Goal: Transaction & Acquisition: Purchase product/service

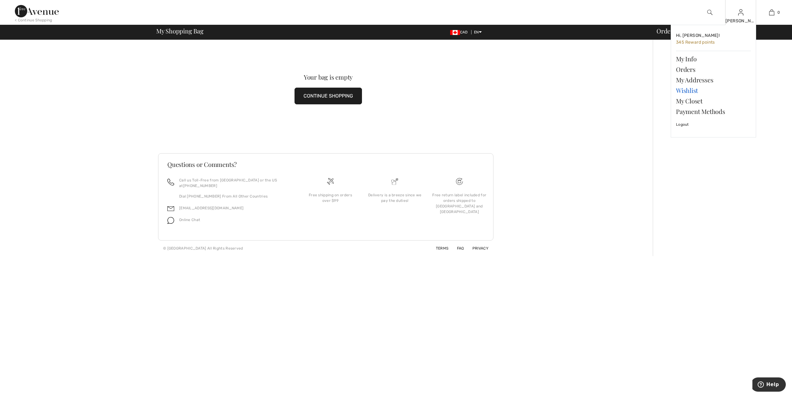
click at [688, 90] on link "Wishlist" at bounding box center [713, 90] width 75 height 11
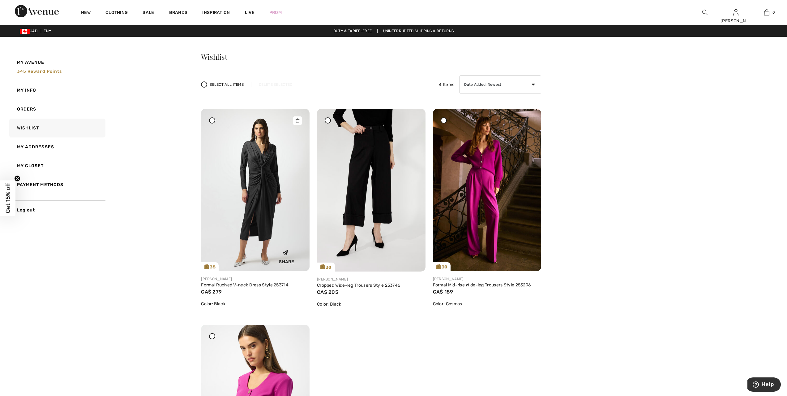
click at [260, 204] on img at bounding box center [255, 190] width 109 height 162
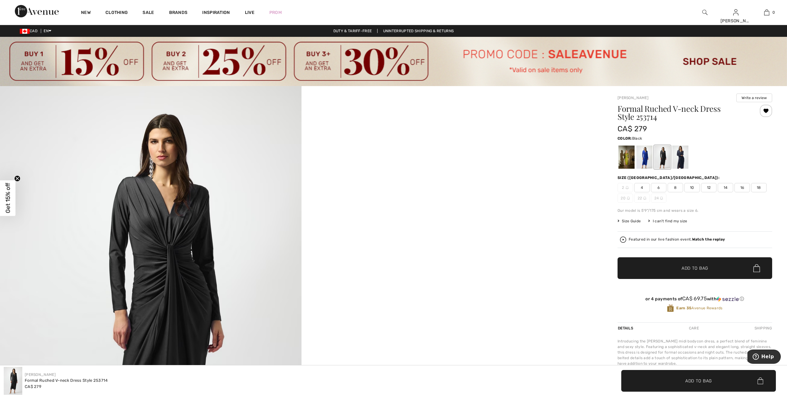
click at [761, 188] on span "18" at bounding box center [758, 187] width 15 height 9
click at [700, 269] on span "Add to Bag" at bounding box center [695, 268] width 27 height 6
click at [582, 112] on video "Your browser does not support the video tag." at bounding box center [453, 161] width 302 height 151
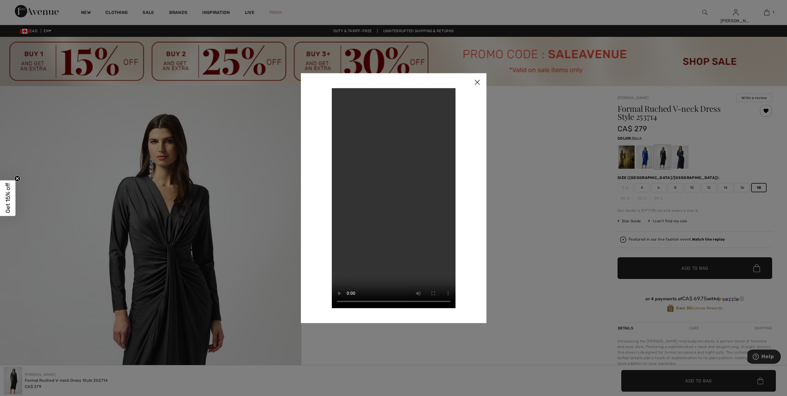
click at [475, 80] on img at bounding box center [477, 82] width 19 height 19
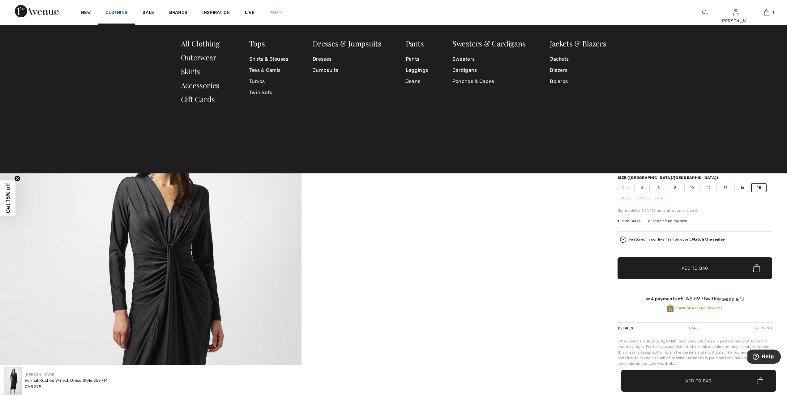
click at [112, 10] on link "Clothing" at bounding box center [116, 13] width 22 height 6
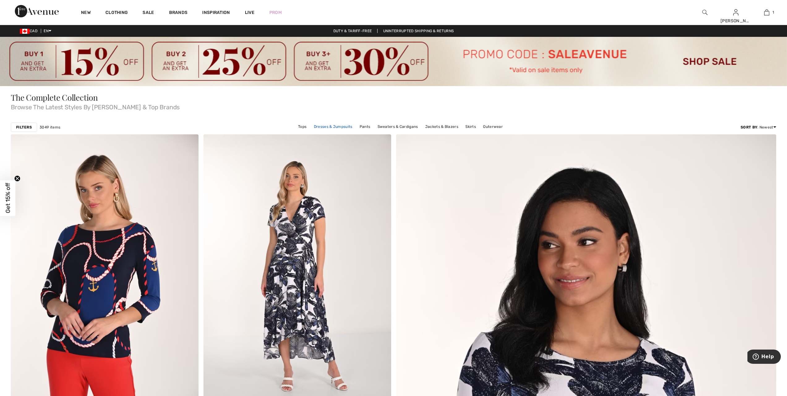
click at [319, 126] on link "Dresses & Jumpsuits" at bounding box center [333, 126] width 45 height 8
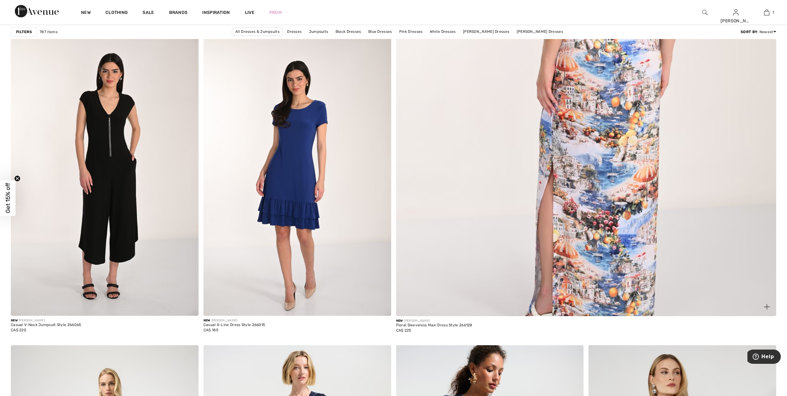
scroll to position [441, 0]
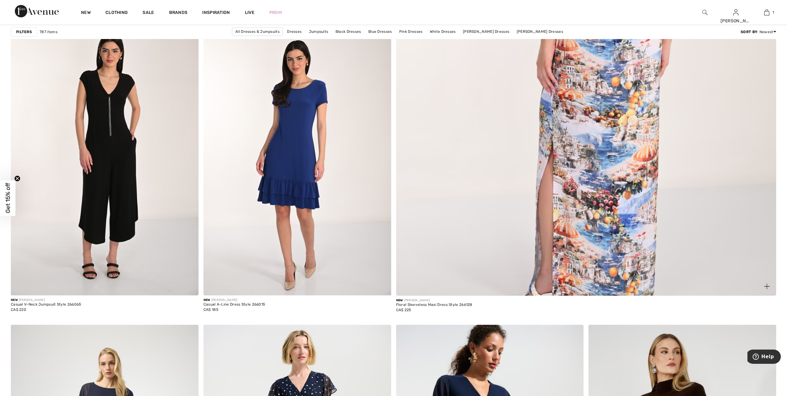
click at [605, 203] on img at bounding box center [586, 45] width 456 height 684
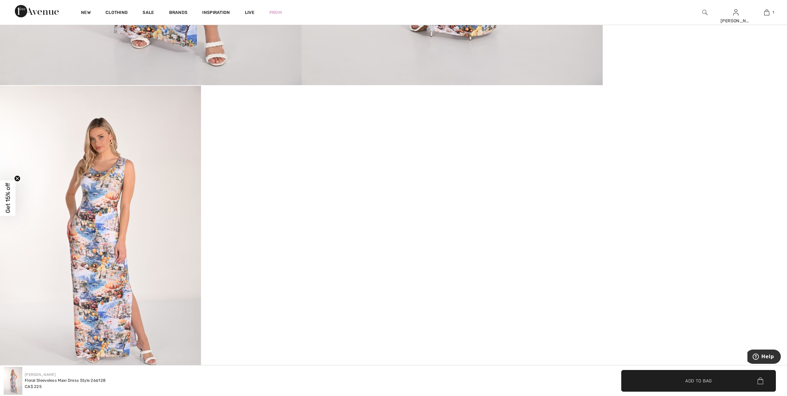
scroll to position [541, 0]
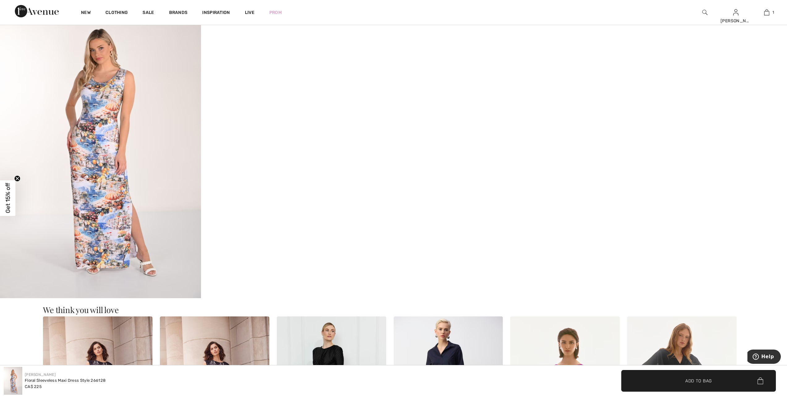
click at [92, 133] on img at bounding box center [100, 147] width 201 height 301
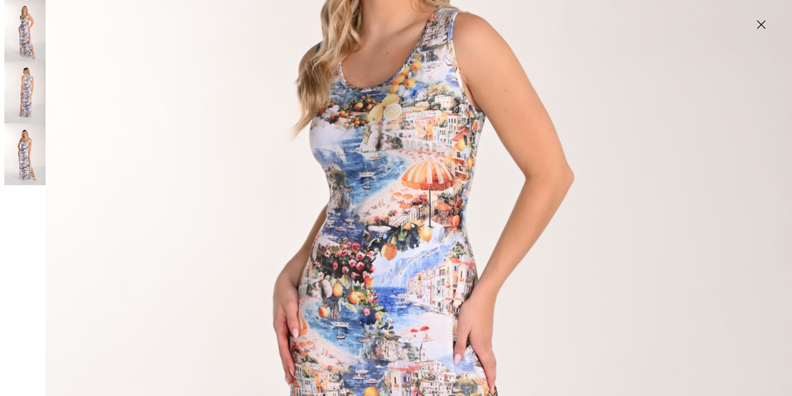
scroll to position [302, 0]
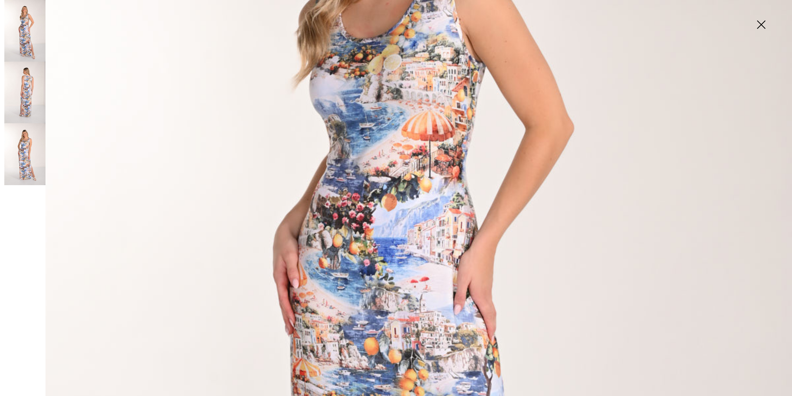
click at [391, 263] on img at bounding box center [396, 291] width 792 height 1186
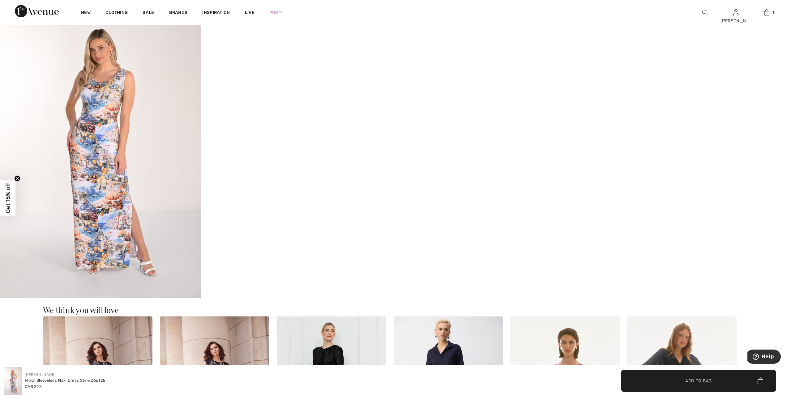
click at [96, 225] on img at bounding box center [100, 147] width 201 height 301
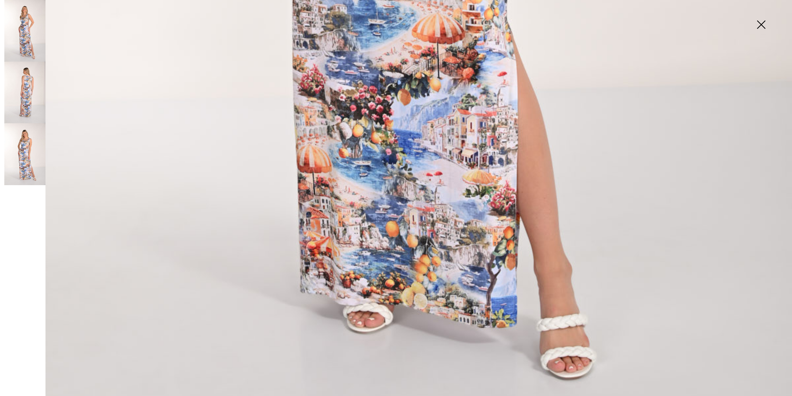
scroll to position [765, 0]
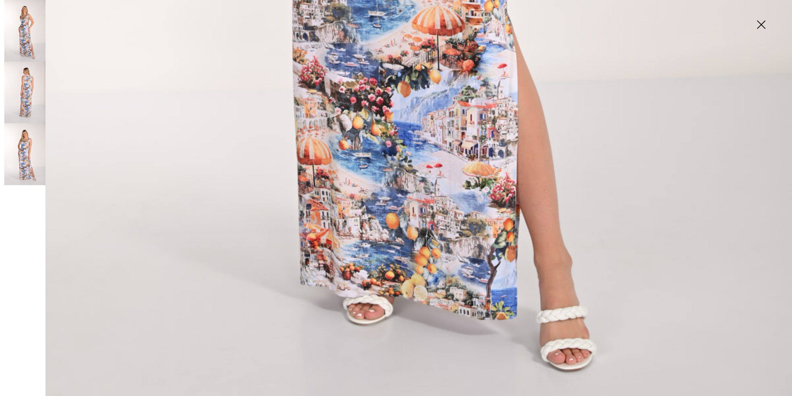
click at [32, 43] on img at bounding box center [24, 31] width 41 height 62
click at [759, 25] on img at bounding box center [760, 25] width 31 height 32
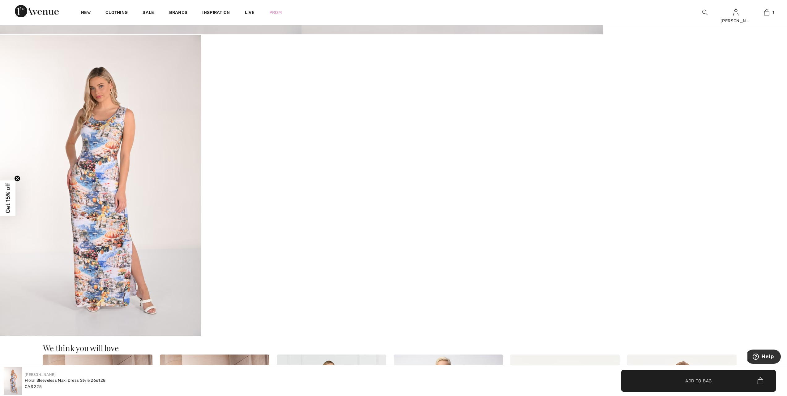
scroll to position [503, 0]
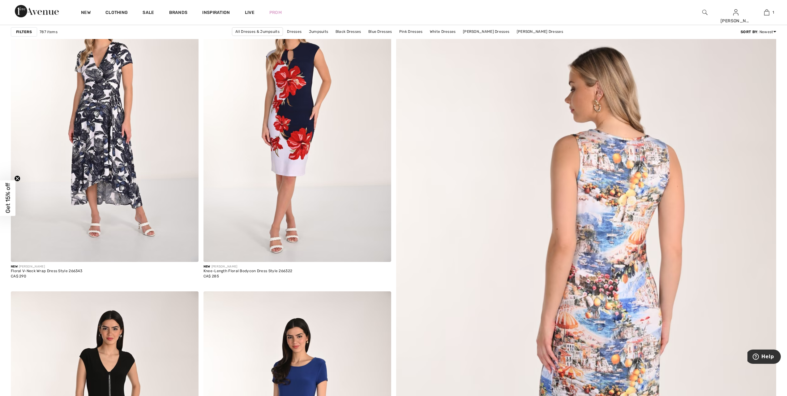
scroll to position [131, 0]
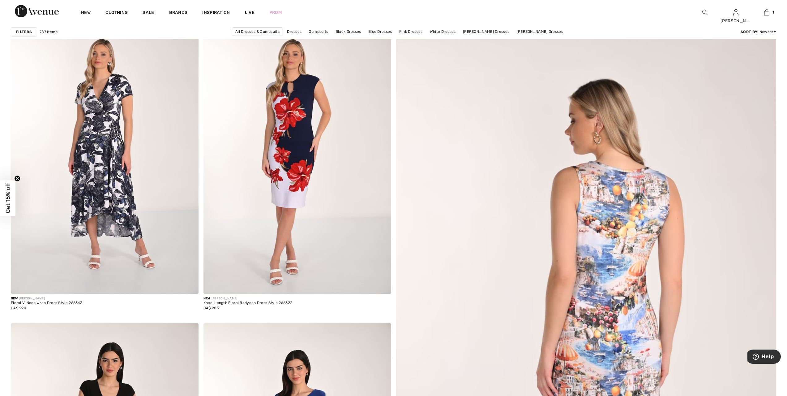
click at [615, 257] on img at bounding box center [586, 354] width 456 height 684
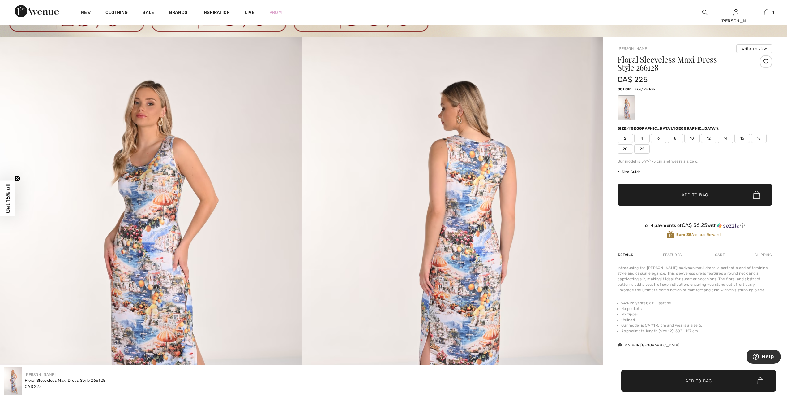
scroll to position [31, 0]
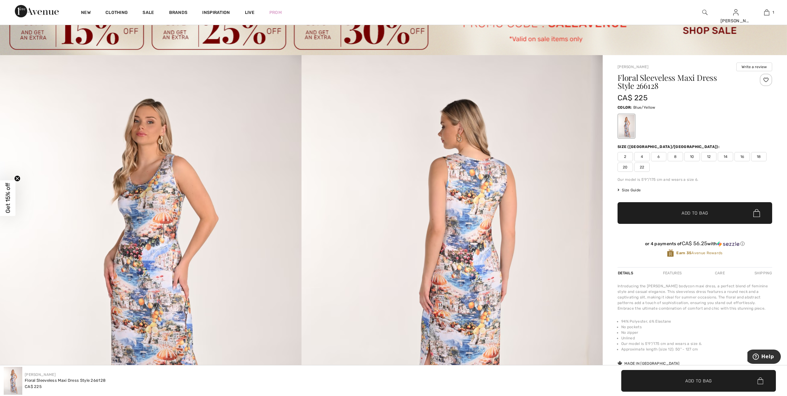
click at [742, 156] on span "16" at bounding box center [742, 156] width 15 height 9
click at [689, 216] on span "Add to Bag" at bounding box center [695, 213] width 27 height 6
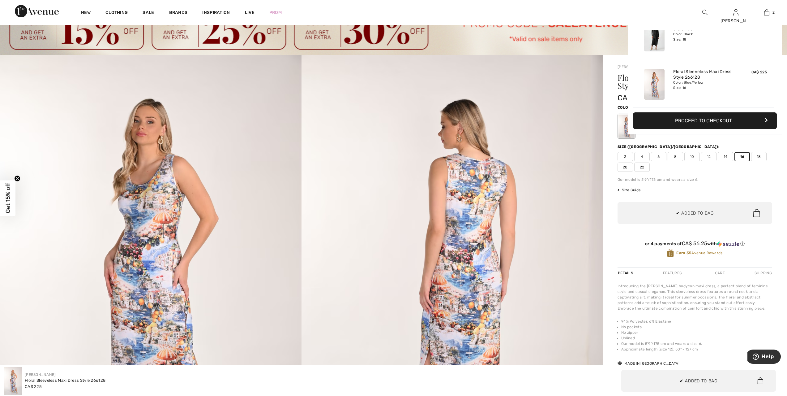
scroll to position [0, 0]
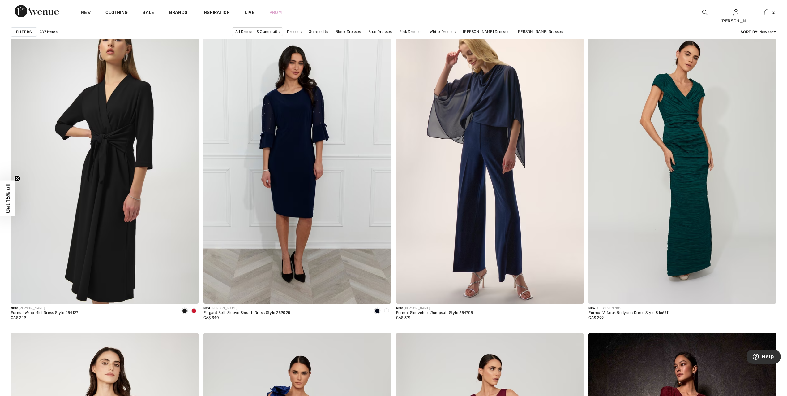
scroll to position [1840, 0]
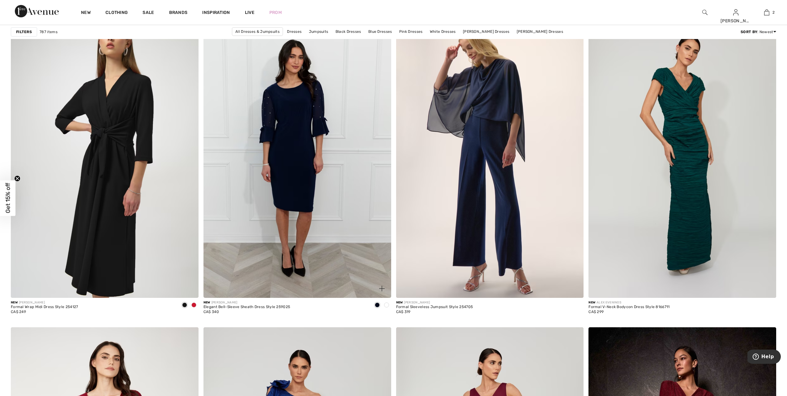
click at [302, 176] on img at bounding box center [297, 156] width 188 height 281
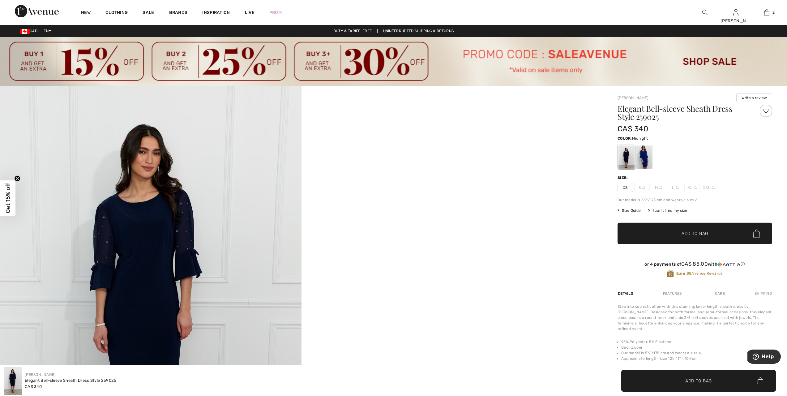
click at [630, 153] on div at bounding box center [627, 156] width 16 height 23
click at [646, 159] on div at bounding box center [644, 156] width 16 height 23
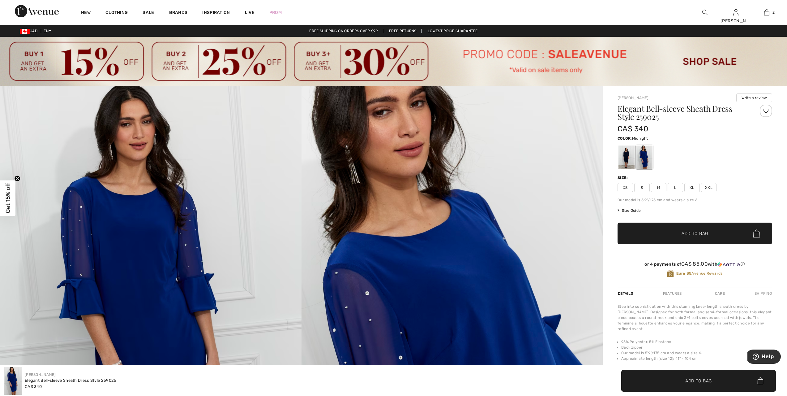
click at [627, 157] on div at bounding box center [627, 156] width 16 height 23
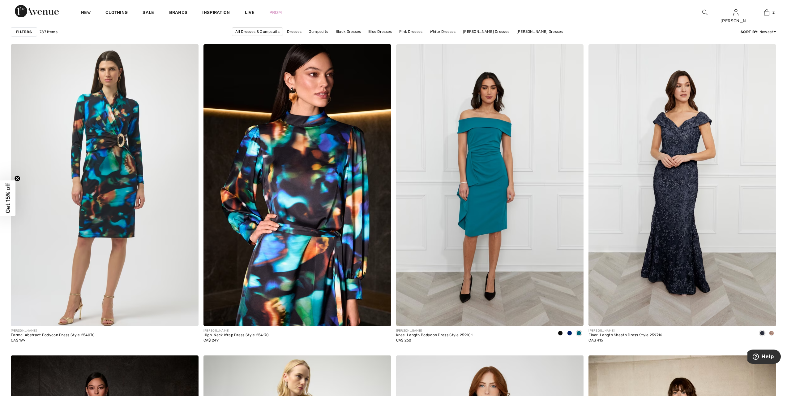
scroll to position [3920, 0]
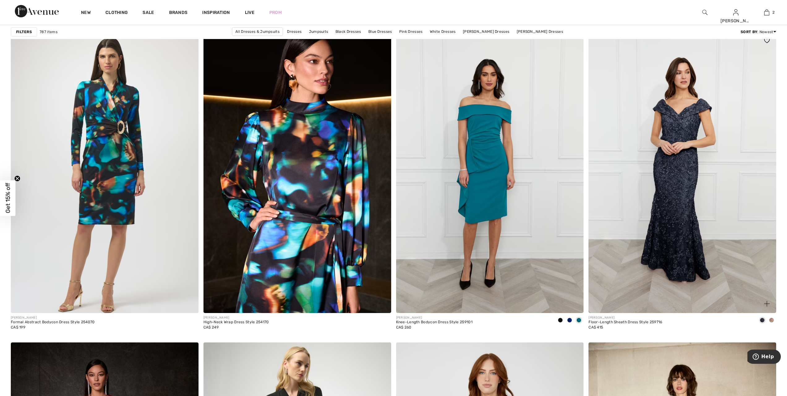
click at [761, 322] on span at bounding box center [762, 319] width 5 height 5
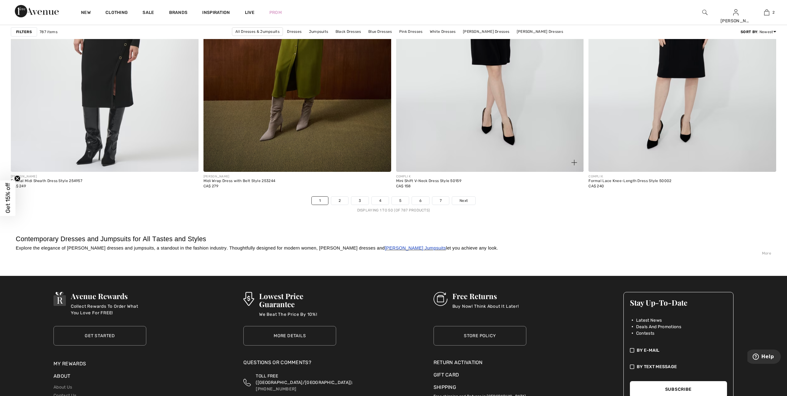
scroll to position [4701, 0]
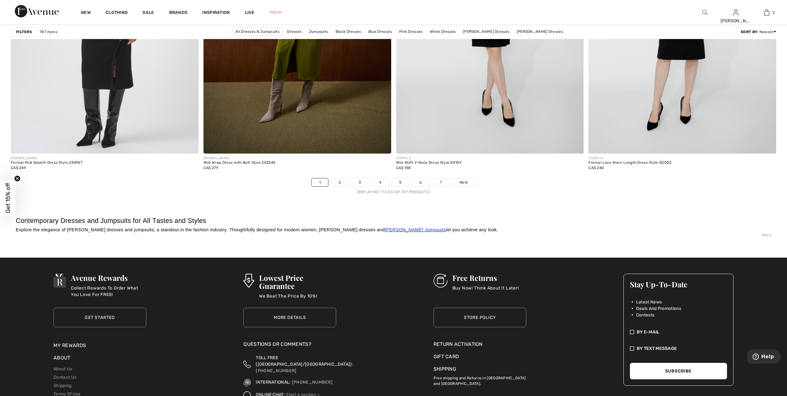
click at [440, 186] on link "7" at bounding box center [440, 182] width 17 height 8
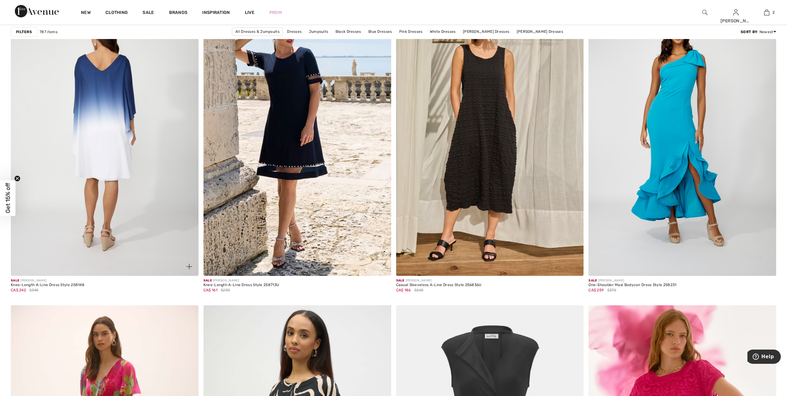
scroll to position [3170, 0]
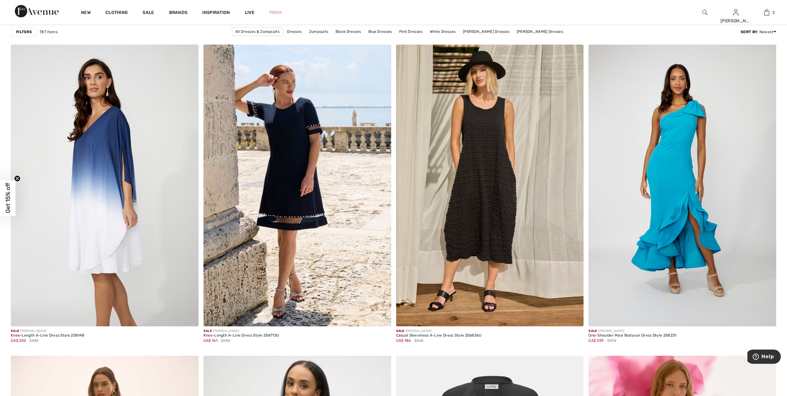
drag, startPoint x: 74, startPoint y: 340, endPoint x: 0, endPoint y: 392, distance: 90.5
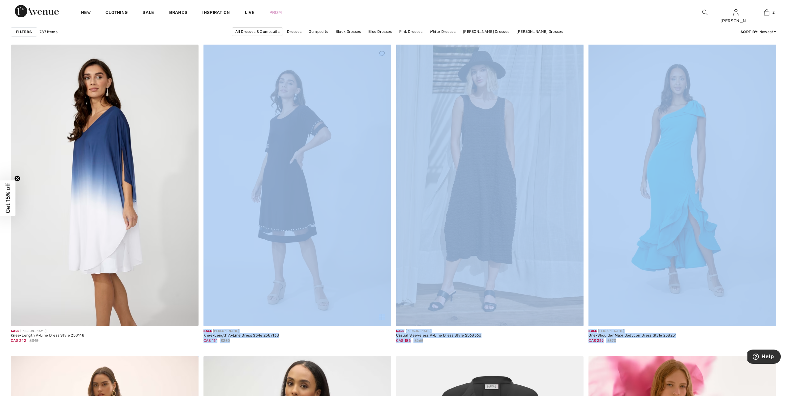
click at [253, 208] on img at bounding box center [297, 185] width 188 height 281
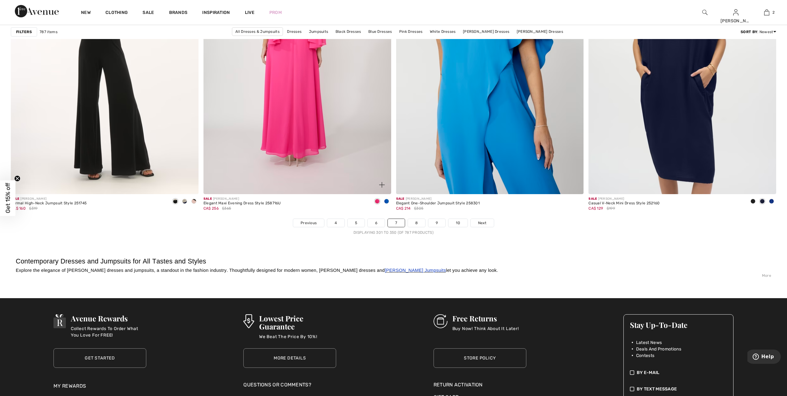
scroll to position [4686, 0]
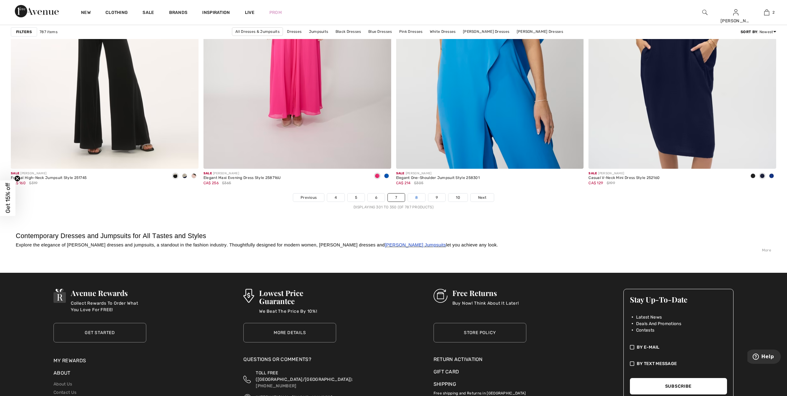
click at [418, 197] on link "8" at bounding box center [416, 197] width 17 height 8
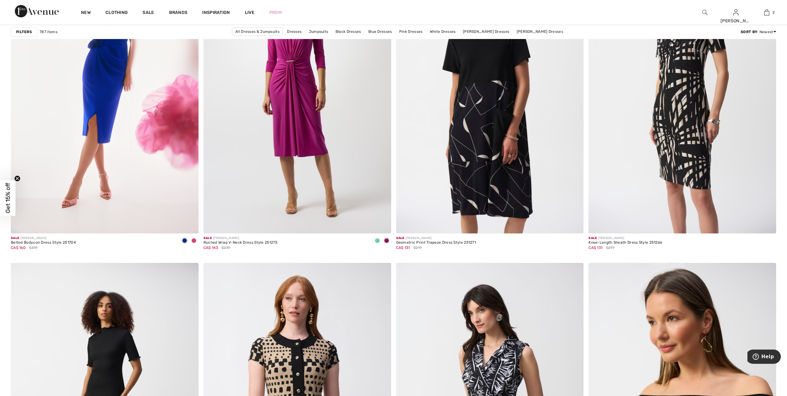
scroll to position [4252, 0]
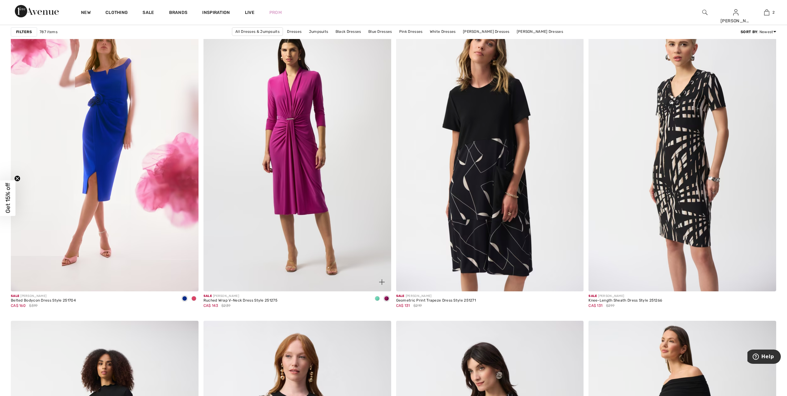
click at [376, 299] on span at bounding box center [377, 298] width 5 height 5
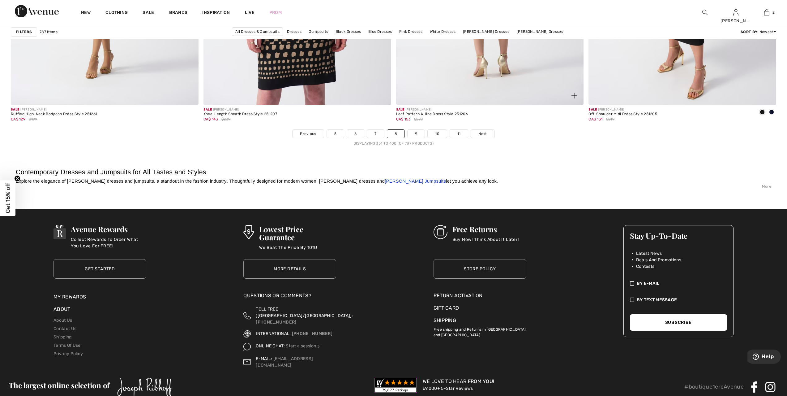
scroll to position [4763, 0]
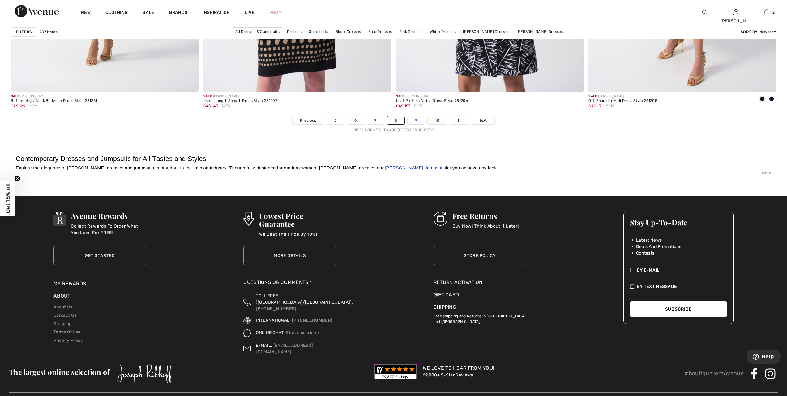
click at [418, 121] on link "9" at bounding box center [416, 120] width 17 height 8
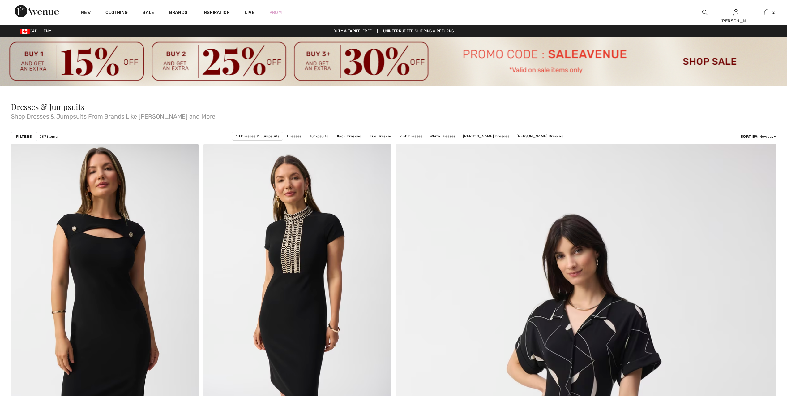
checkbox input "true"
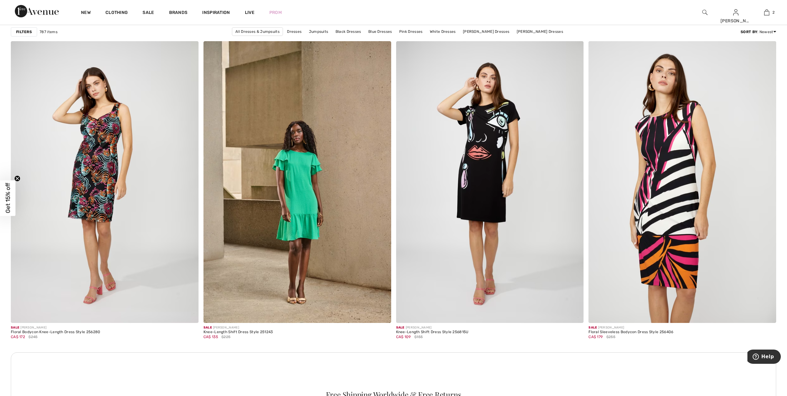
scroll to position [2142, 0]
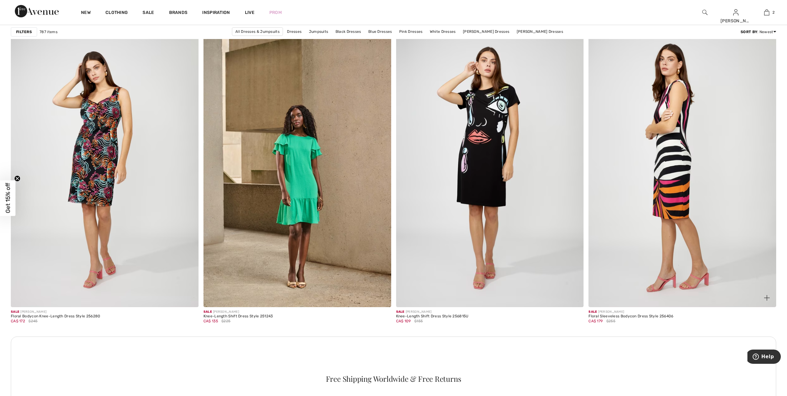
click at [670, 183] on img at bounding box center [683, 165] width 188 height 281
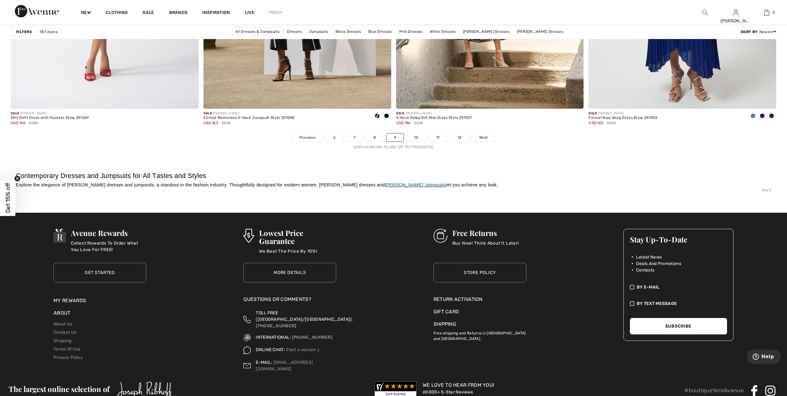
scroll to position [4747, 0]
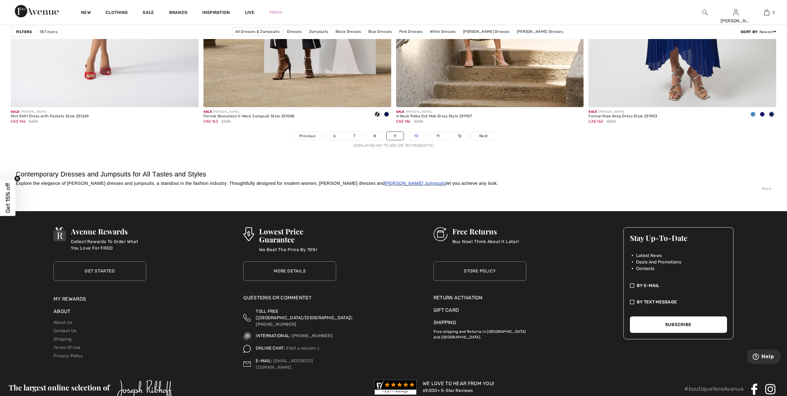
click at [417, 135] on link "10" at bounding box center [416, 136] width 19 height 8
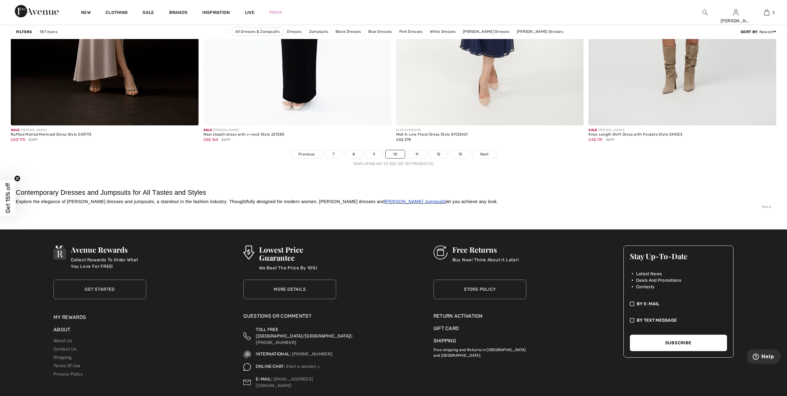
scroll to position [4739, 0]
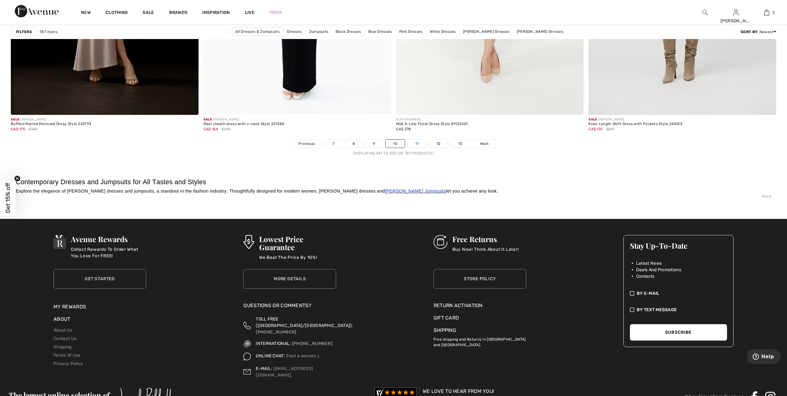
click at [418, 143] on link "11" at bounding box center [417, 143] width 18 height 8
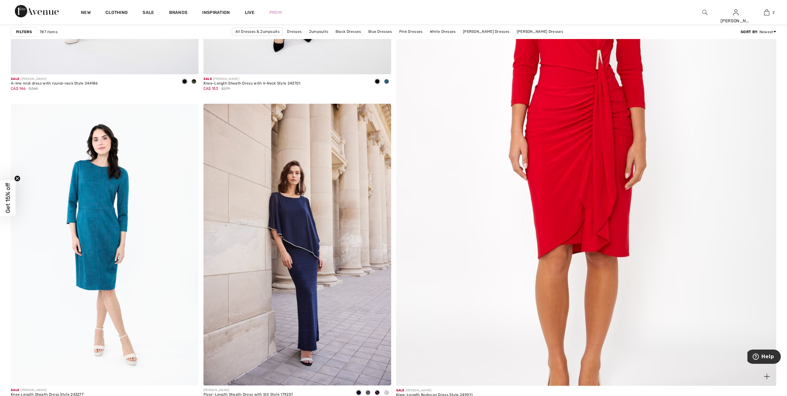
scroll to position [356, 0]
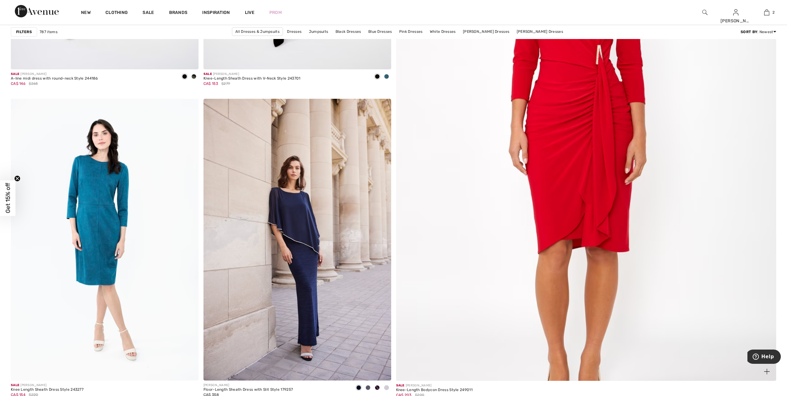
click at [537, 111] on img at bounding box center [586, 130] width 456 height 684
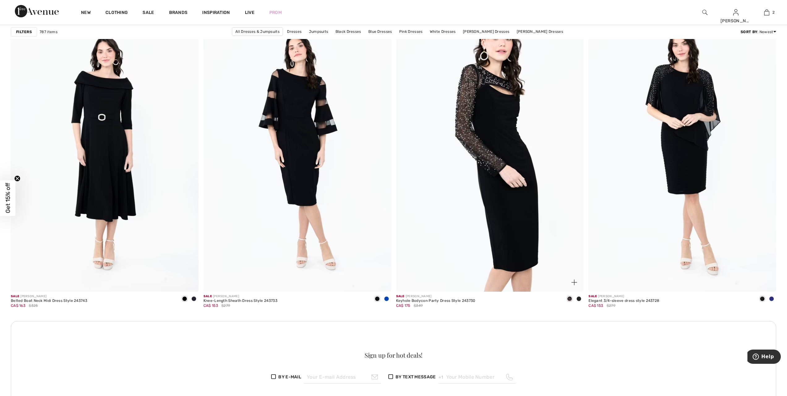
scroll to position [1067, 0]
click at [512, 231] on img at bounding box center [490, 149] width 188 height 281
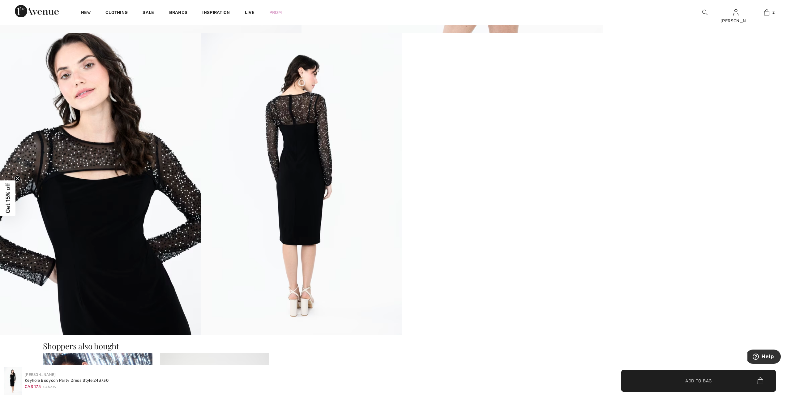
scroll to position [510, 0]
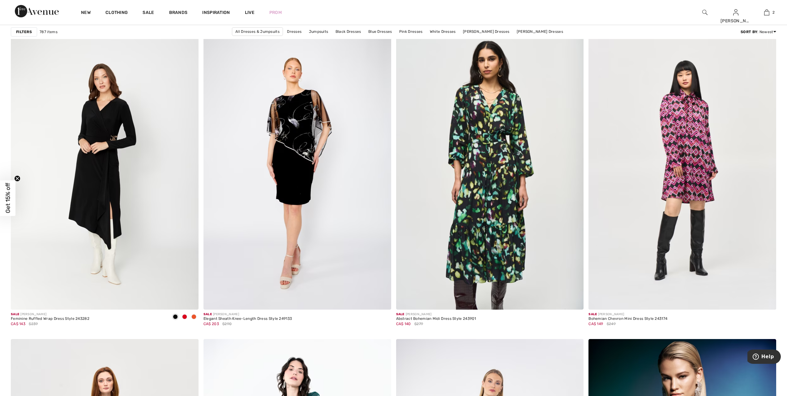
scroll to position [3178, 0]
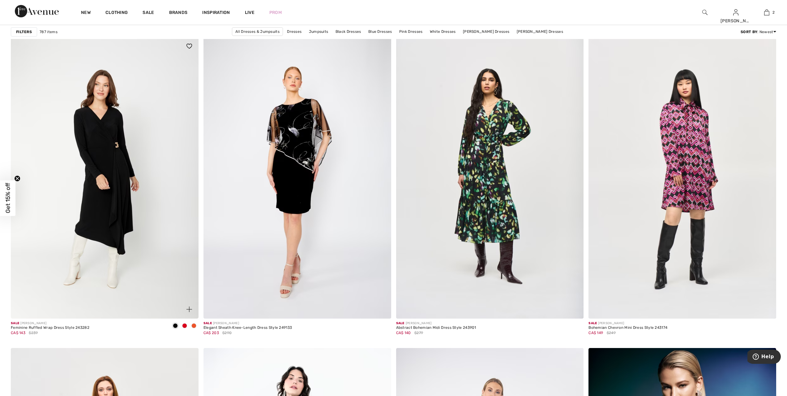
click at [116, 151] on img at bounding box center [105, 177] width 188 height 281
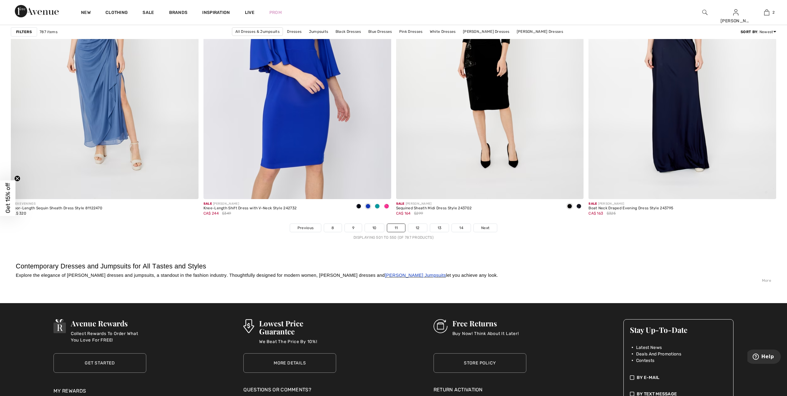
scroll to position [4678, 0]
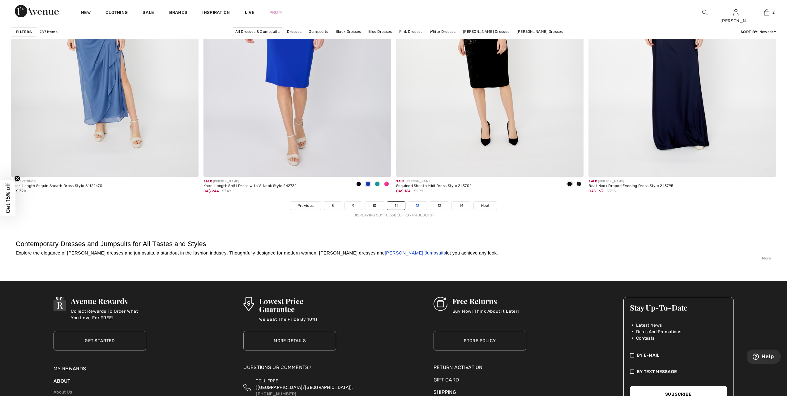
click at [416, 204] on link "12" at bounding box center [417, 205] width 19 height 8
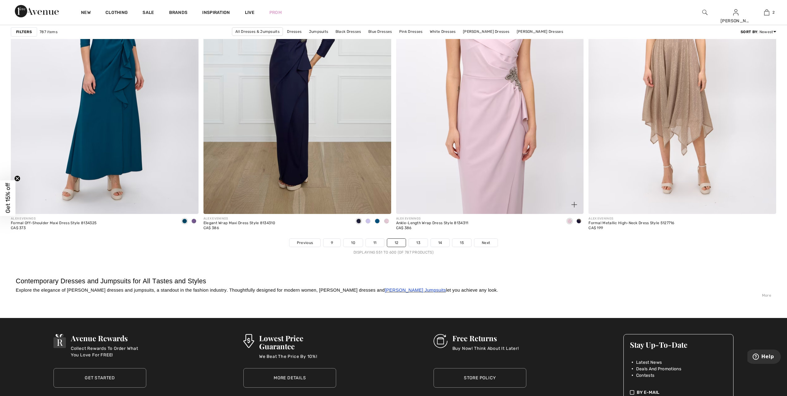
scroll to position [4701, 0]
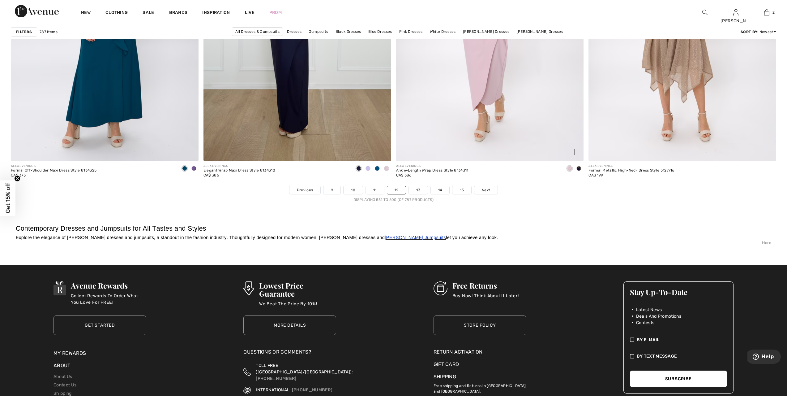
click at [423, 176] on div "ALEX EVENINGS Ankle-Length Wrap Dress Style 8134311 CA$ 386" at bounding box center [490, 173] width 188 height 24
click at [419, 186] on link "13" at bounding box center [418, 190] width 19 height 8
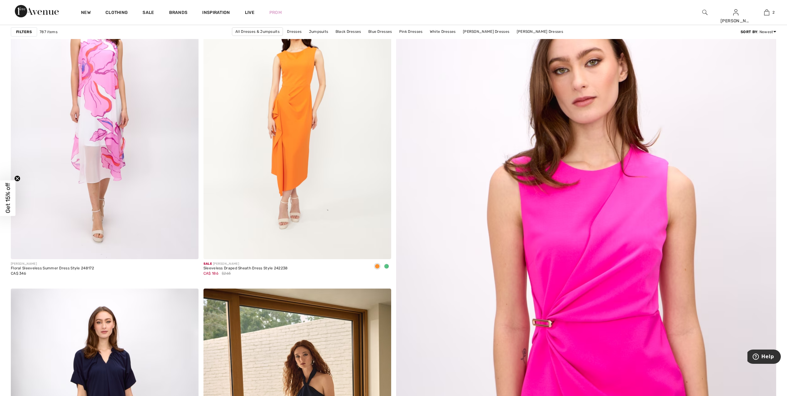
scroll to position [178, 0]
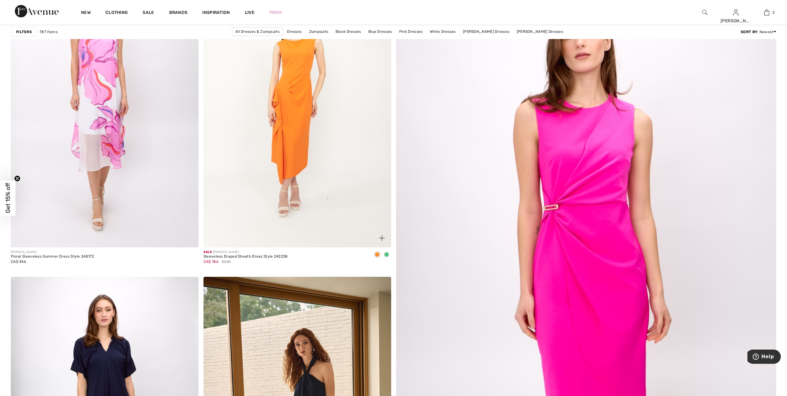
click at [385, 255] on span at bounding box center [386, 254] width 5 height 5
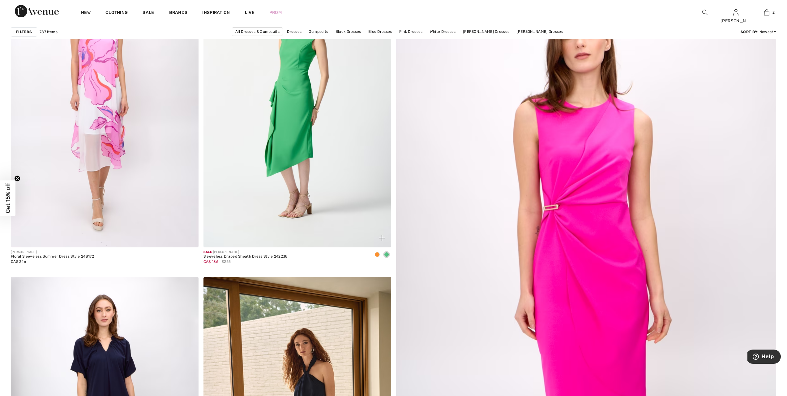
click at [376, 253] on span at bounding box center [377, 254] width 5 height 5
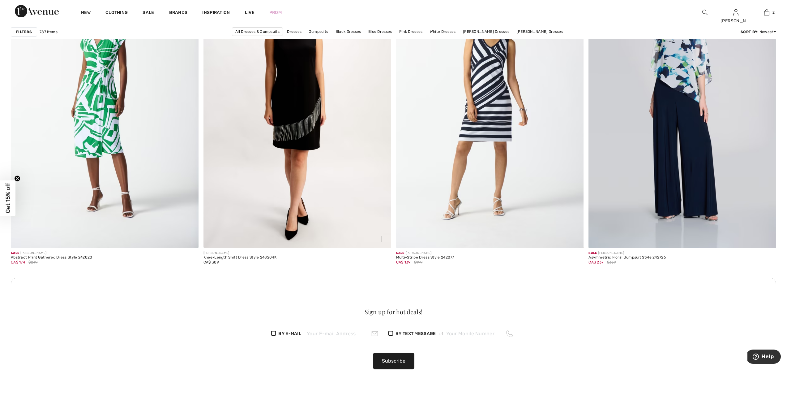
scroll to position [1113, 0]
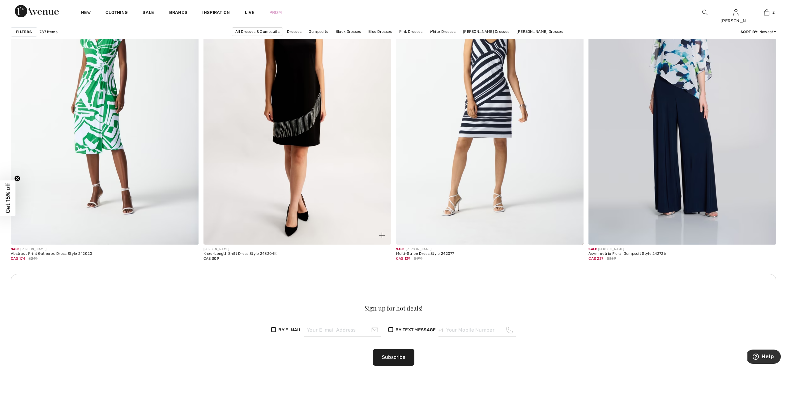
click at [328, 97] on img at bounding box center [297, 103] width 188 height 281
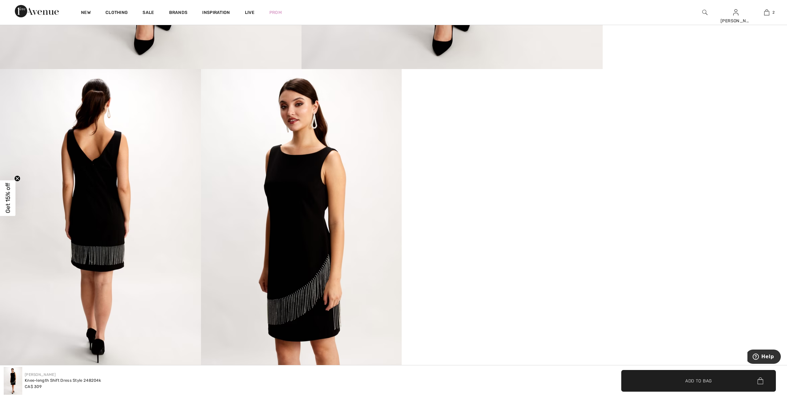
scroll to position [510, 0]
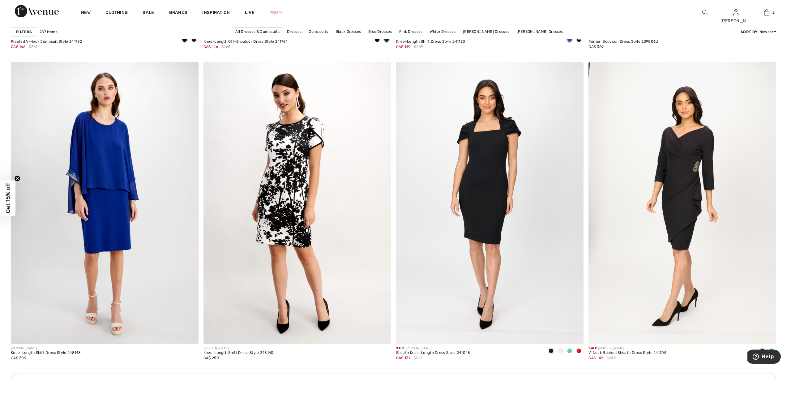
scroll to position [3526, 0]
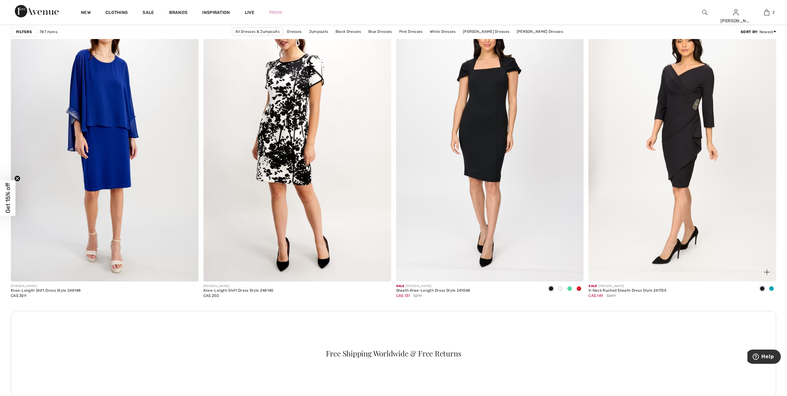
click at [680, 148] on img at bounding box center [683, 140] width 188 height 281
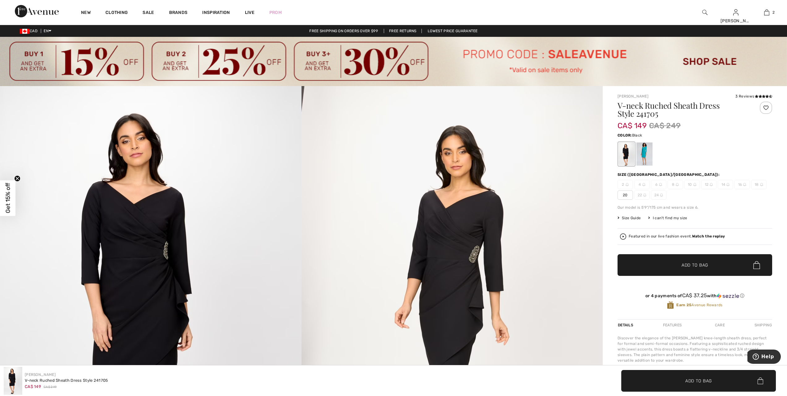
click at [625, 191] on span "20" at bounding box center [625, 194] width 15 height 9
click at [646, 153] on div at bounding box center [644, 153] width 16 height 23
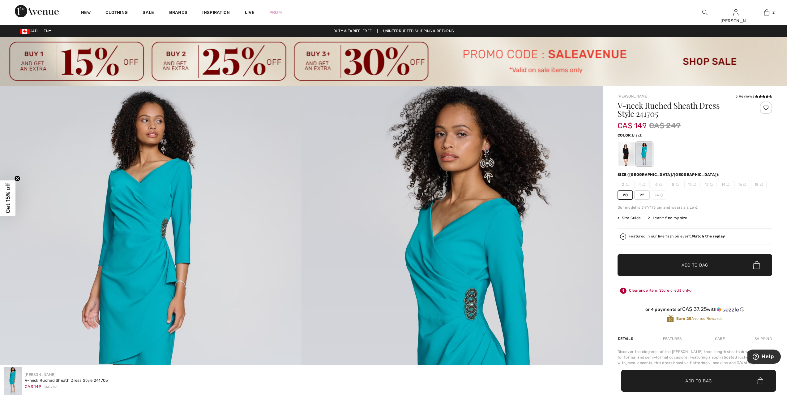
click at [624, 156] on div at bounding box center [627, 153] width 16 height 23
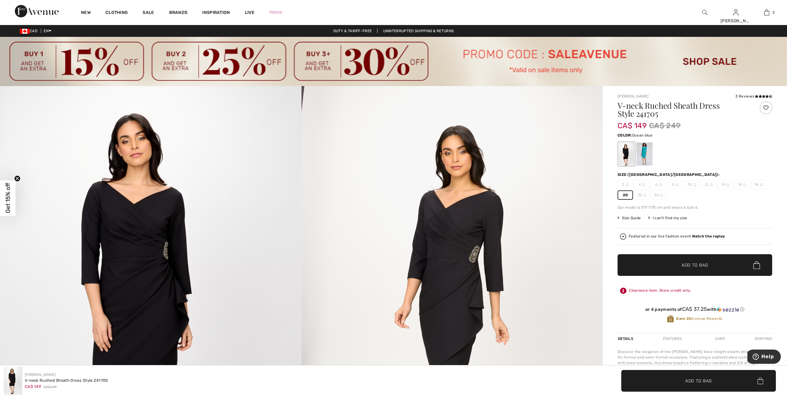
click at [642, 157] on div at bounding box center [644, 153] width 16 height 23
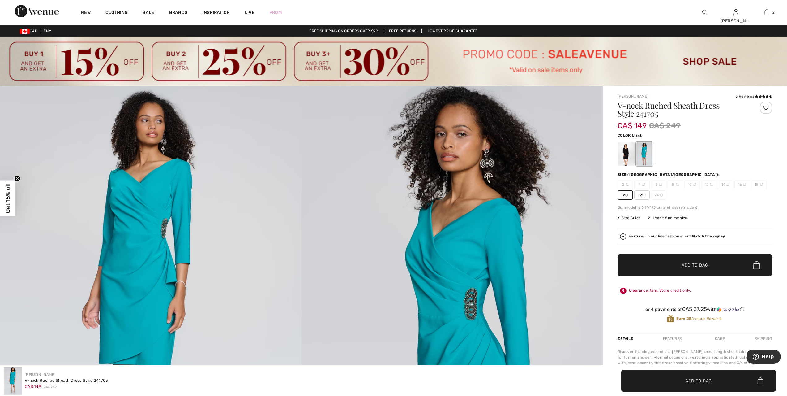
click at [626, 159] on div at bounding box center [627, 153] width 16 height 23
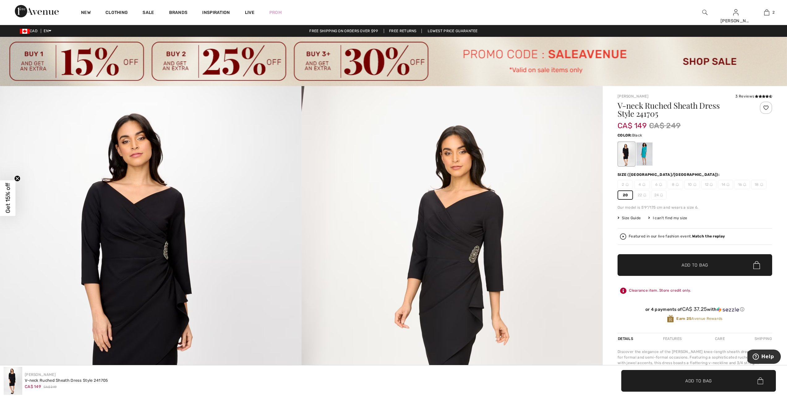
click at [460, 293] on img at bounding box center [453, 312] width 302 height 452
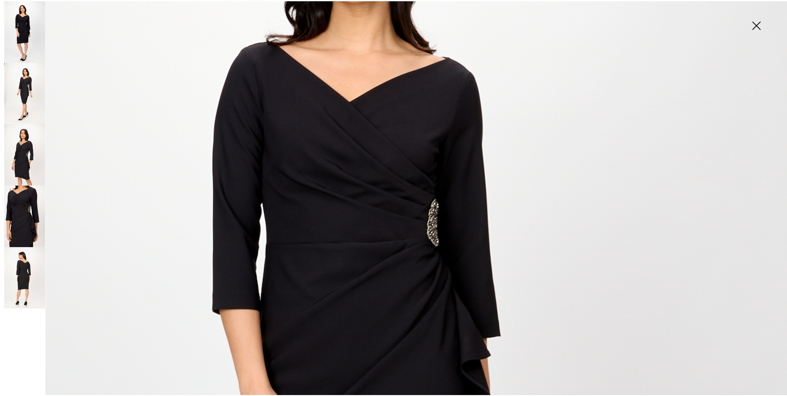
scroll to position [232, 0]
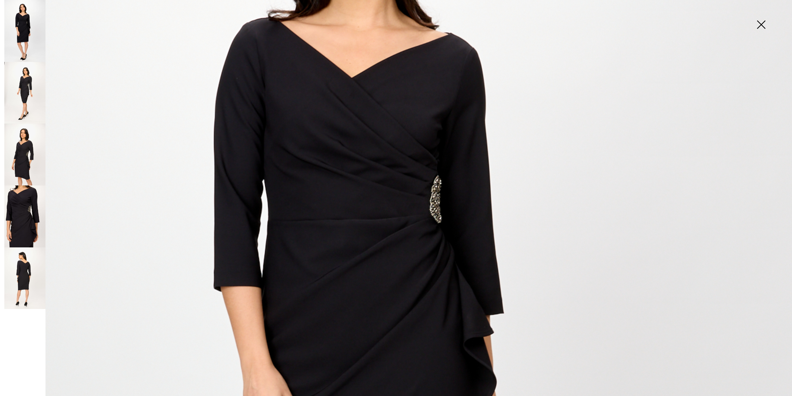
click at [437, 192] on img at bounding box center [396, 362] width 792 height 1188
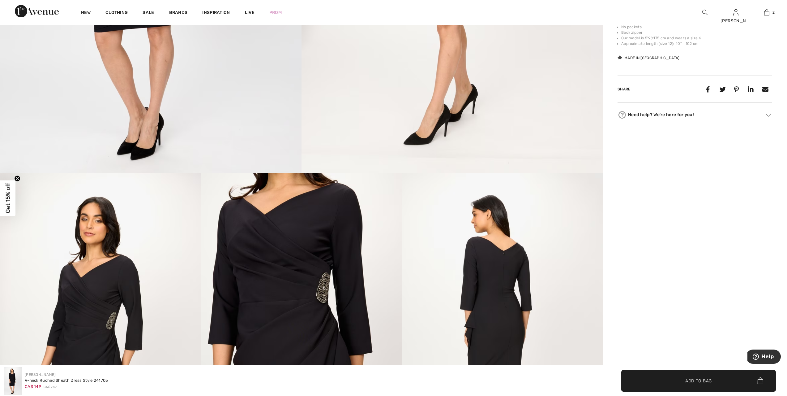
scroll to position [410, 0]
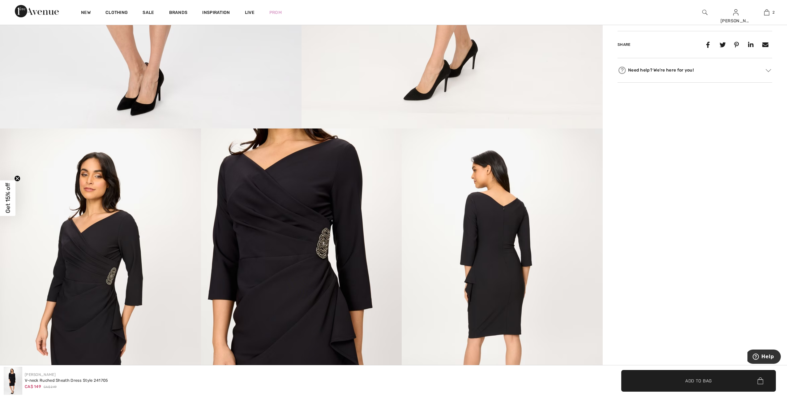
click at [309, 247] on img at bounding box center [301, 278] width 201 height 301
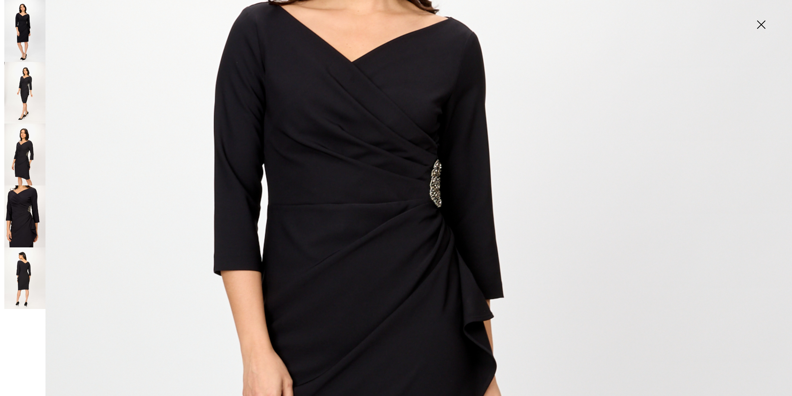
scroll to position [224, 0]
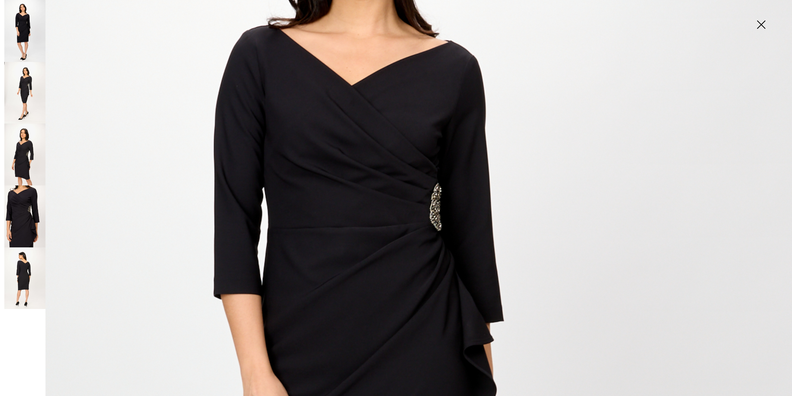
click at [24, 272] on img at bounding box center [24, 278] width 41 height 62
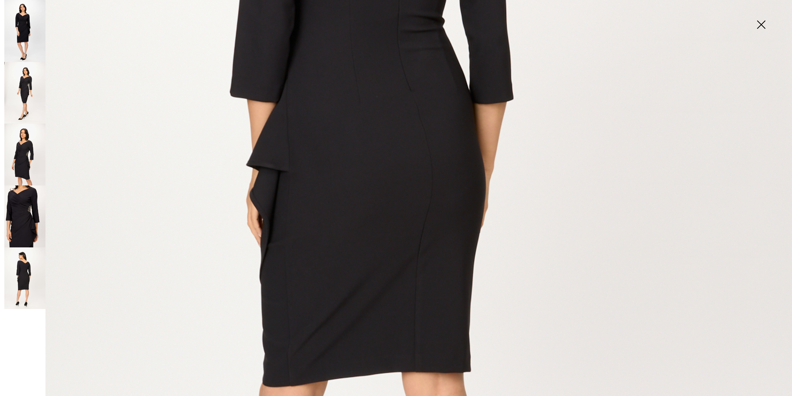
scroll to position [456, 0]
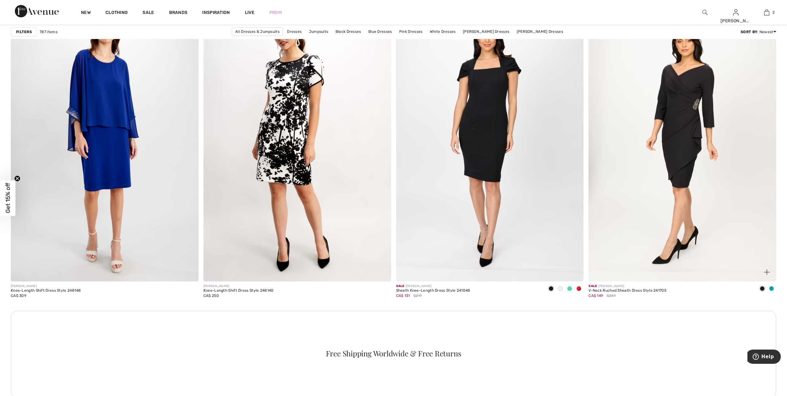
click at [693, 130] on img at bounding box center [683, 140] width 188 height 281
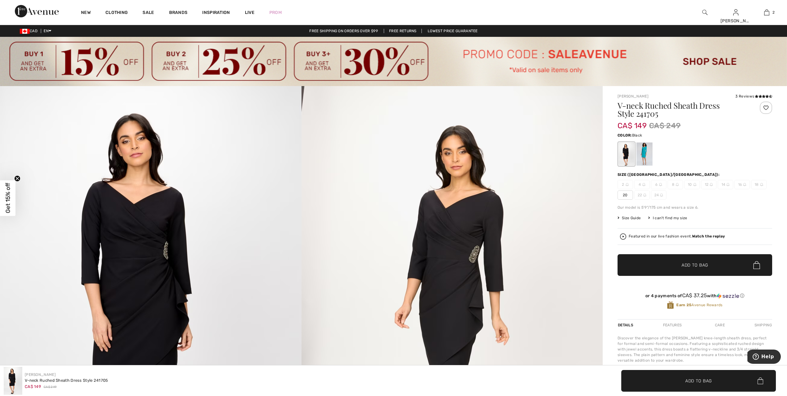
click at [690, 265] on span "Add to Bag" at bounding box center [695, 265] width 27 height 6
drag, startPoint x: 624, startPoint y: 195, endPoint x: 632, endPoint y: 201, distance: 9.3
click at [625, 195] on span "20" at bounding box center [625, 194] width 15 height 9
click at [706, 269] on span "✔ Added to Bag Add to Bag" at bounding box center [695, 265] width 155 height 22
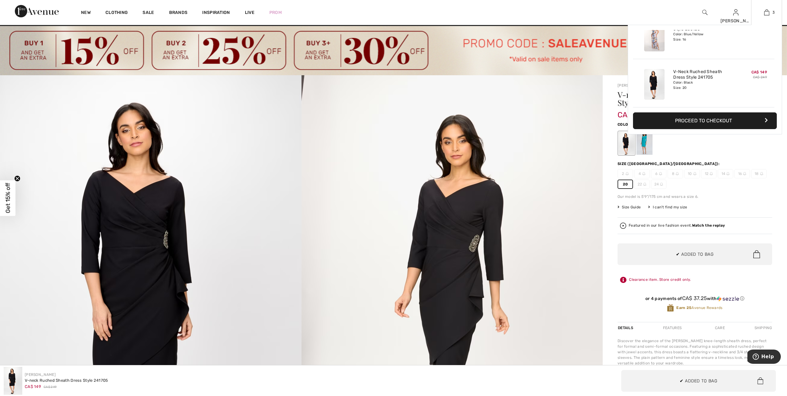
scroll to position [46, 0]
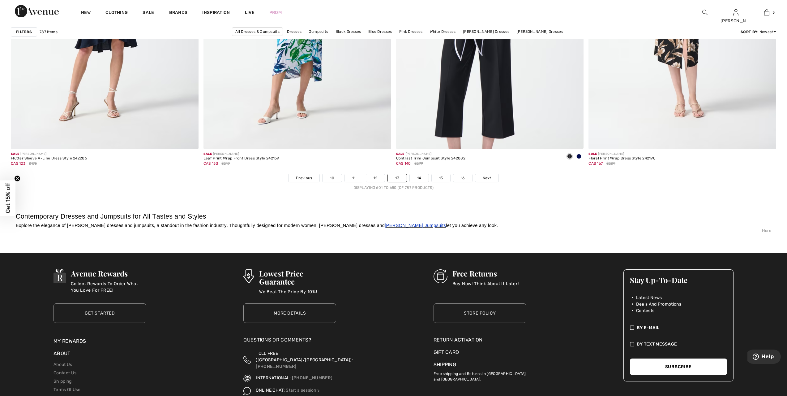
scroll to position [4709, 0]
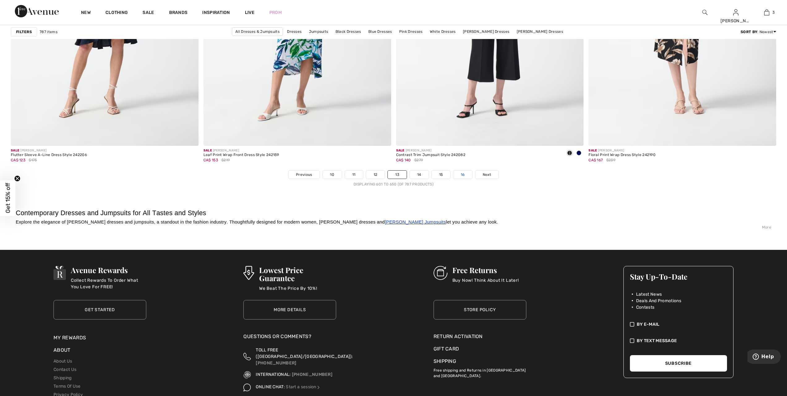
click at [464, 176] on link "16" at bounding box center [462, 174] width 19 height 8
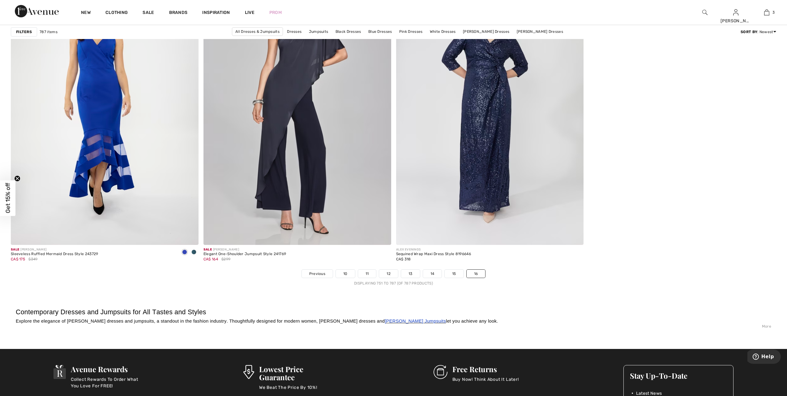
scroll to position [3564, 0]
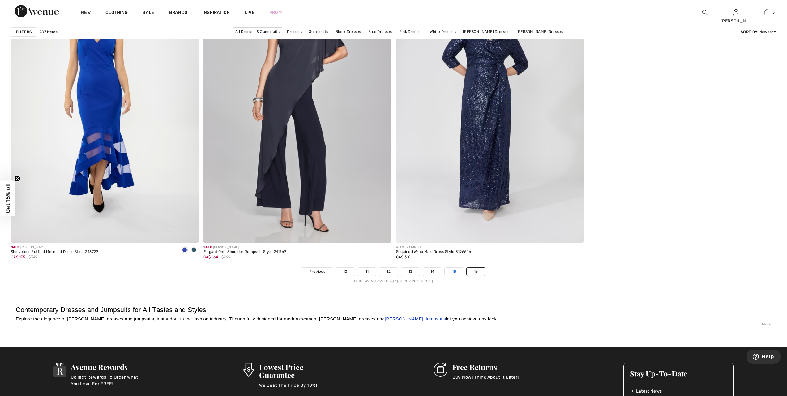
click at [452, 271] on link "15" at bounding box center [454, 271] width 19 height 8
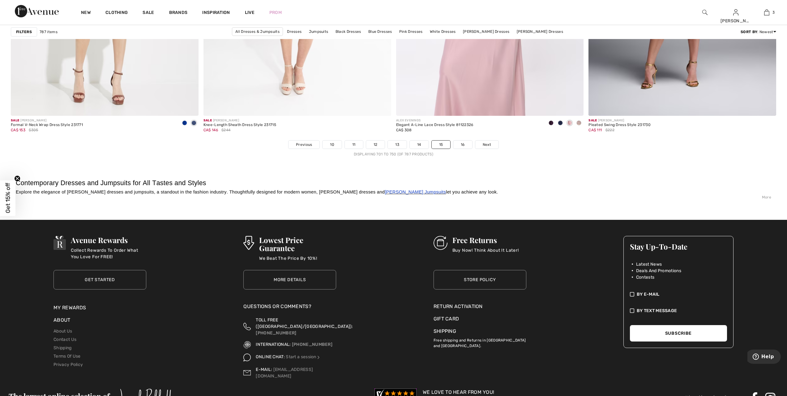
scroll to position [4747, 0]
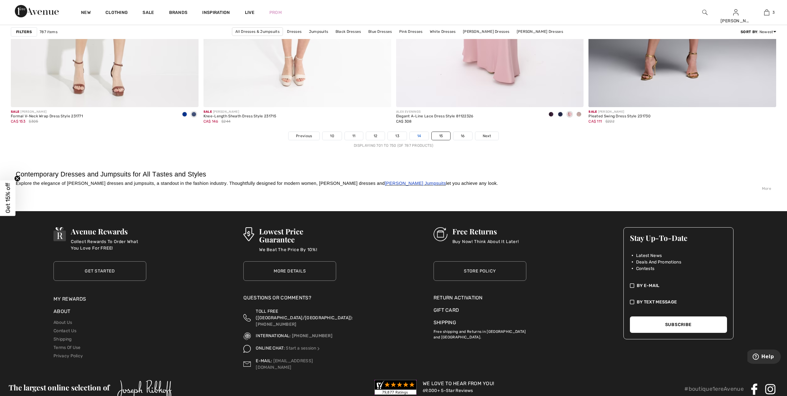
click at [416, 136] on link "14" at bounding box center [419, 136] width 19 height 8
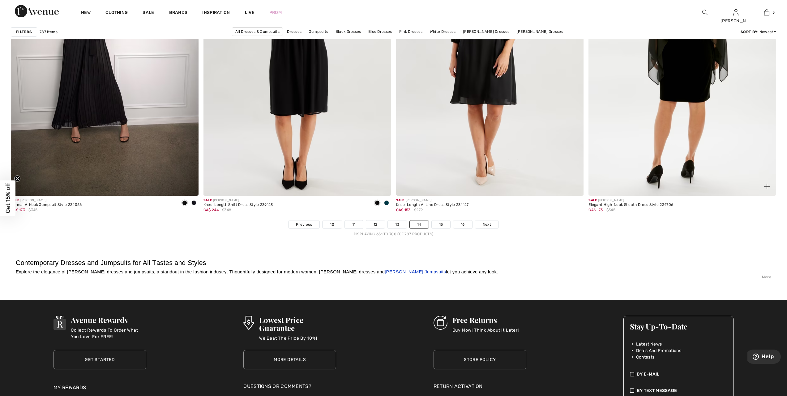
scroll to position [4678, 0]
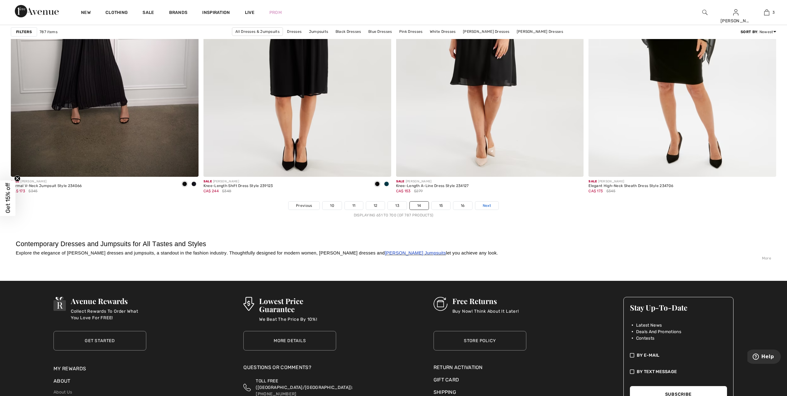
click at [486, 204] on span "Next" at bounding box center [487, 206] width 8 height 6
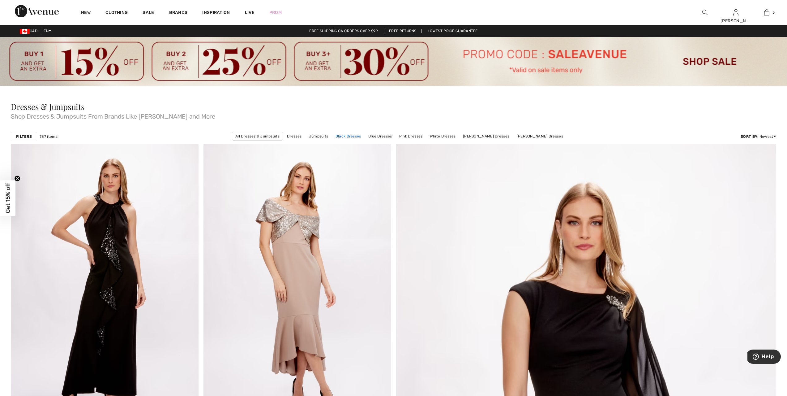
click at [362, 136] on link "Black Dresses" at bounding box center [348, 136] width 32 height 8
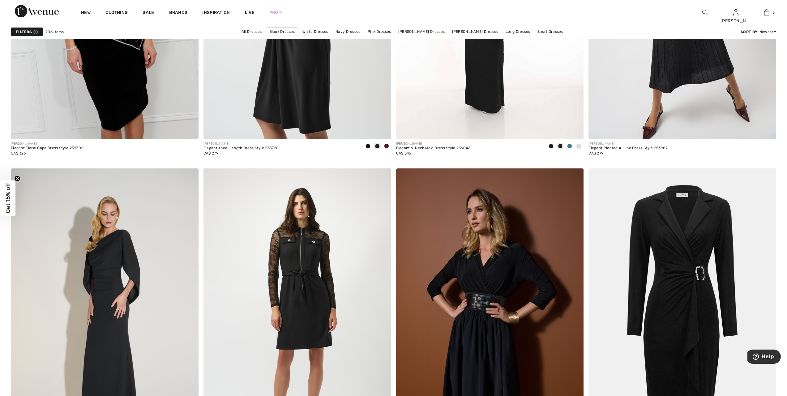
scroll to position [4121, 0]
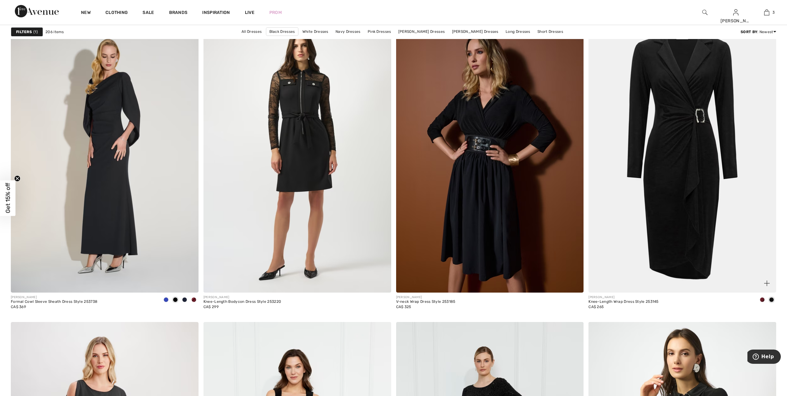
click at [687, 199] on img at bounding box center [683, 151] width 188 height 281
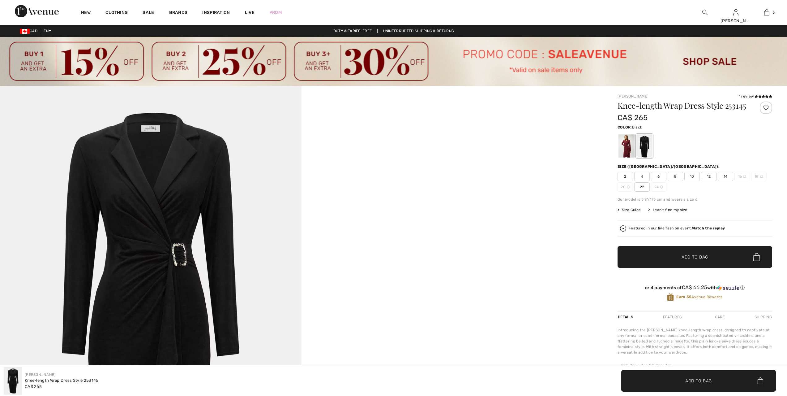
checkbox input "true"
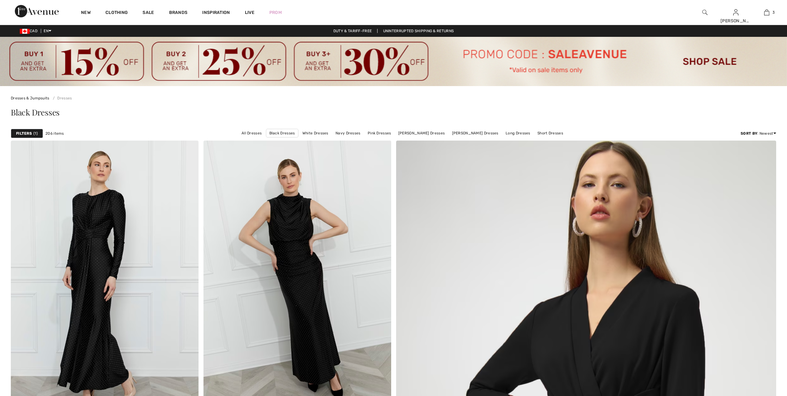
checkbox input "true"
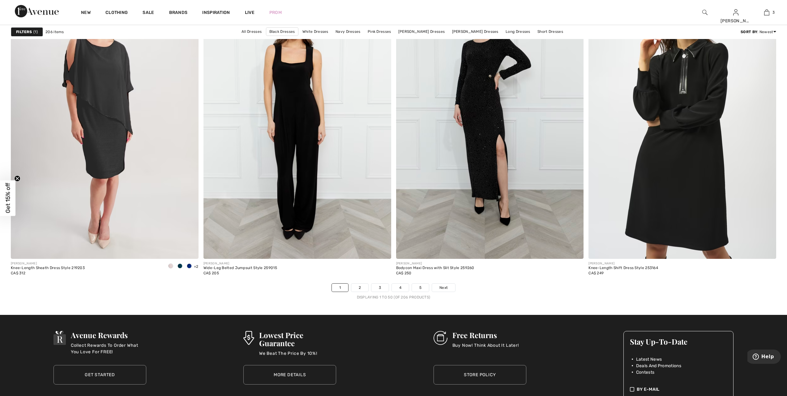
scroll to position [4724, 0]
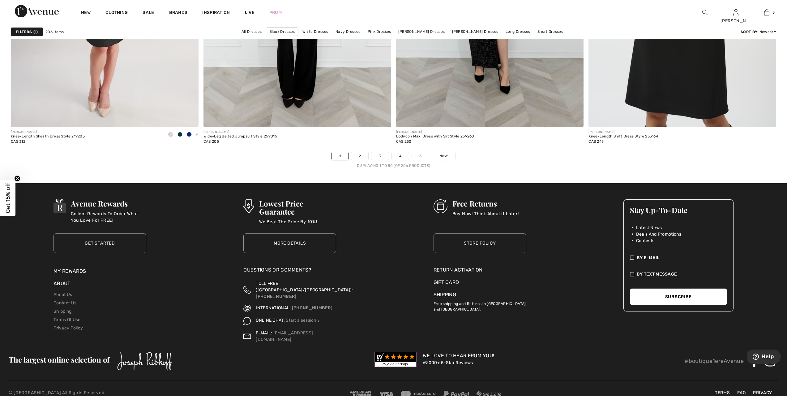
click at [418, 156] on link "5" at bounding box center [420, 156] width 17 height 8
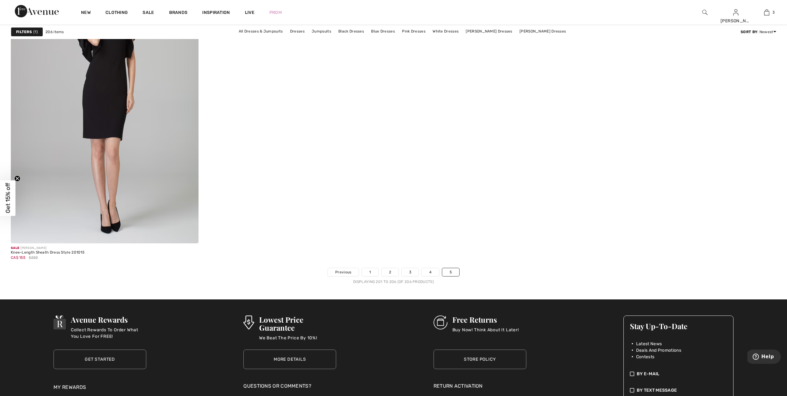
scroll to position [812, 0]
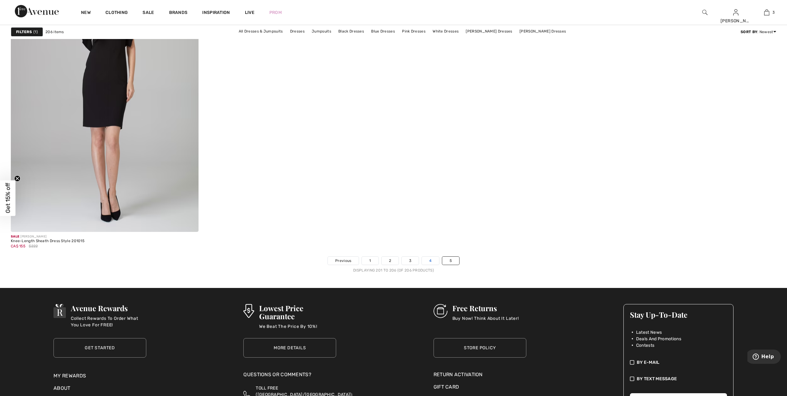
click at [434, 261] on link "4" at bounding box center [430, 260] width 17 height 8
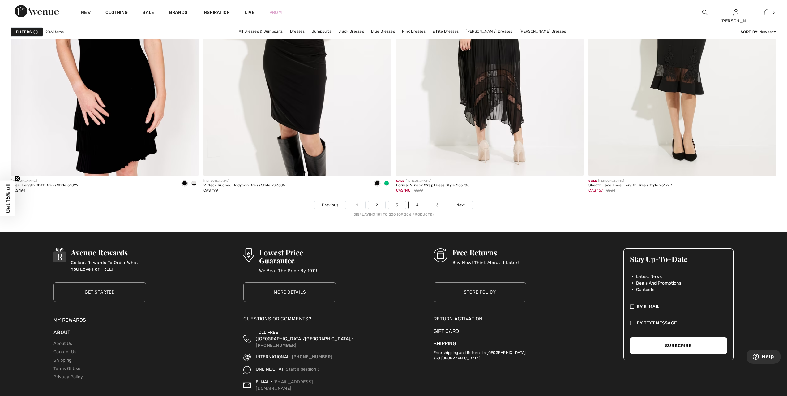
scroll to position [4730, 0]
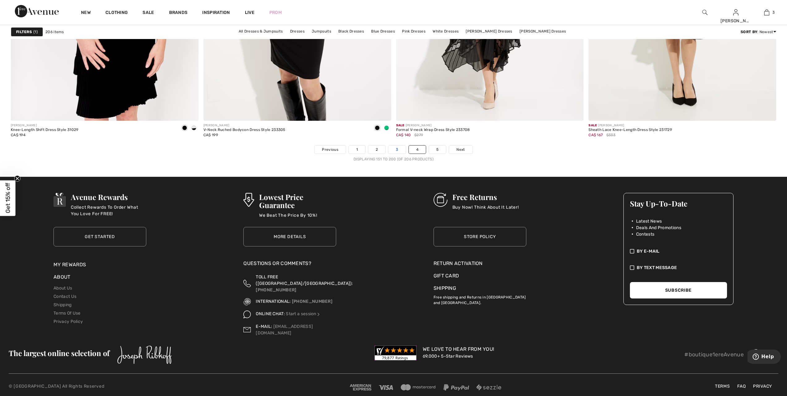
click at [395, 152] on link "3" at bounding box center [396, 149] width 17 height 8
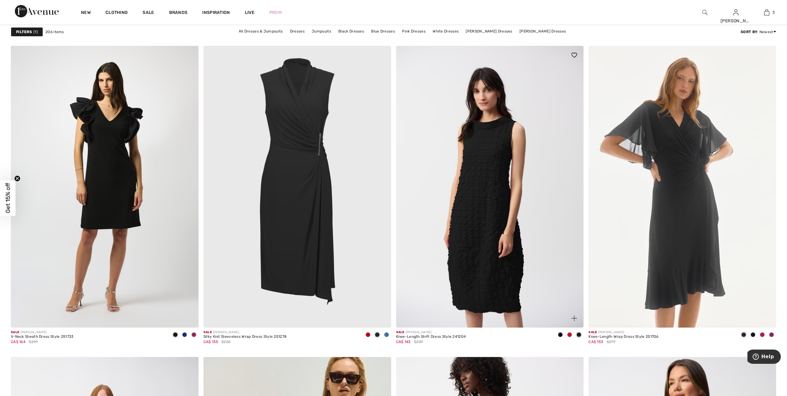
scroll to position [719, 0]
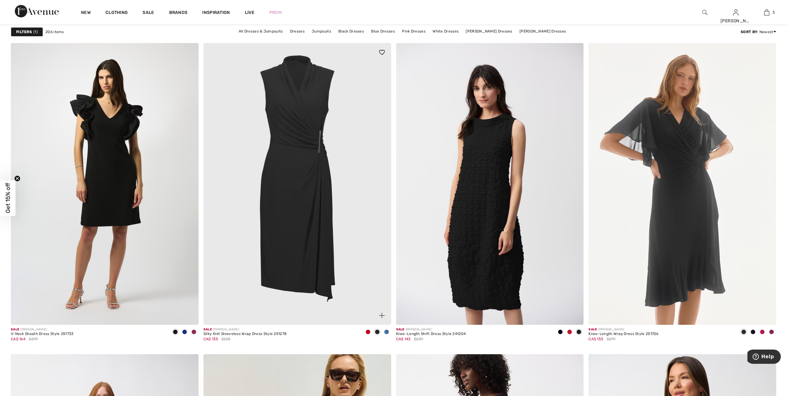
click at [298, 175] on img at bounding box center [297, 183] width 188 height 281
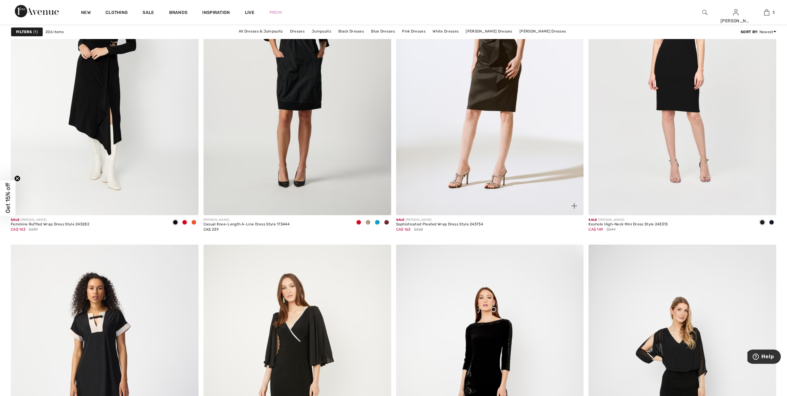
scroll to position [4028, 0]
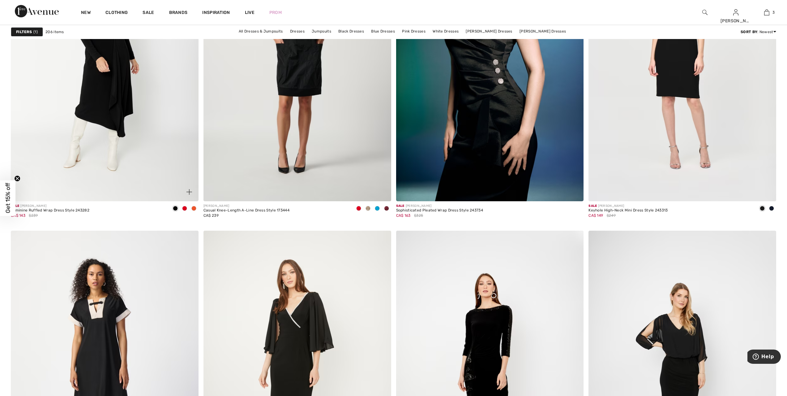
click at [122, 119] on img at bounding box center [105, 60] width 188 height 281
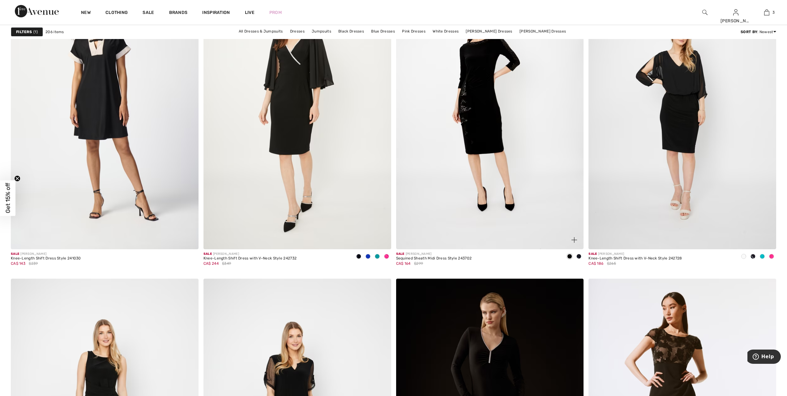
click at [484, 111] on img at bounding box center [490, 108] width 188 height 281
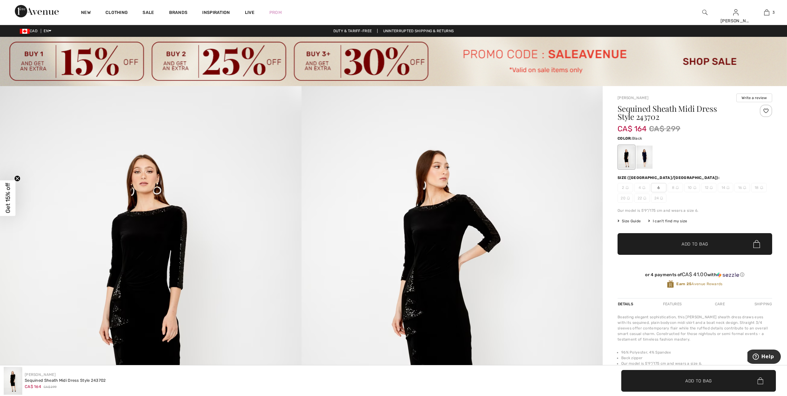
scroll to position [124, 0]
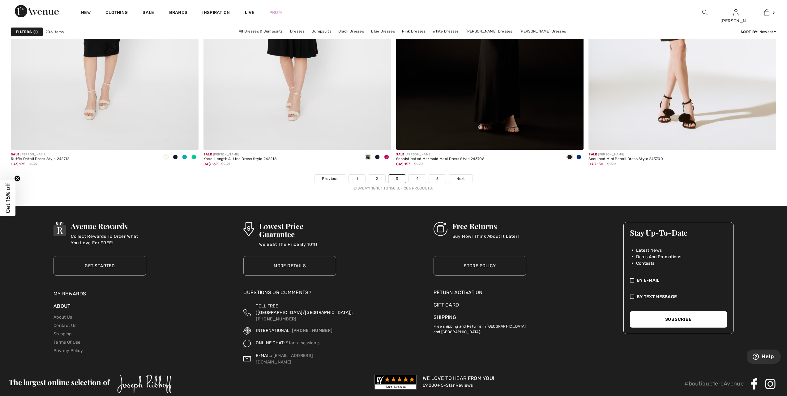
scroll to position [4717, 0]
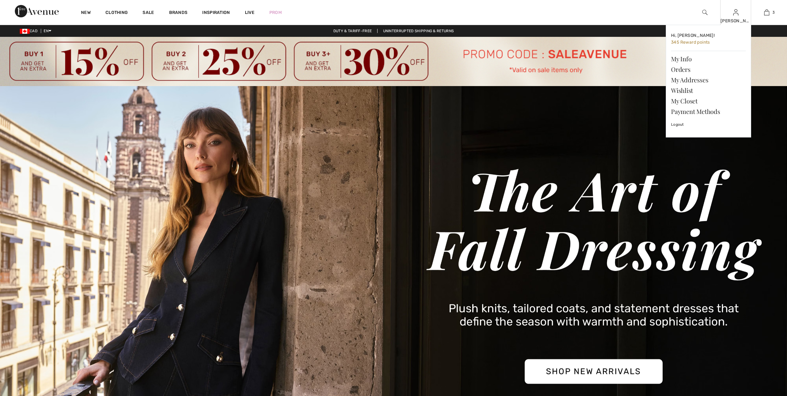
checkbox input "true"
click at [681, 91] on link "Wishlist" at bounding box center [708, 90] width 75 height 11
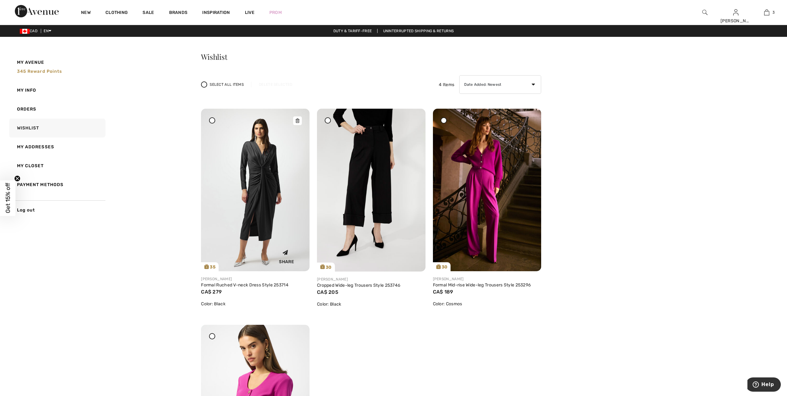
click at [267, 224] on img at bounding box center [255, 190] width 109 height 162
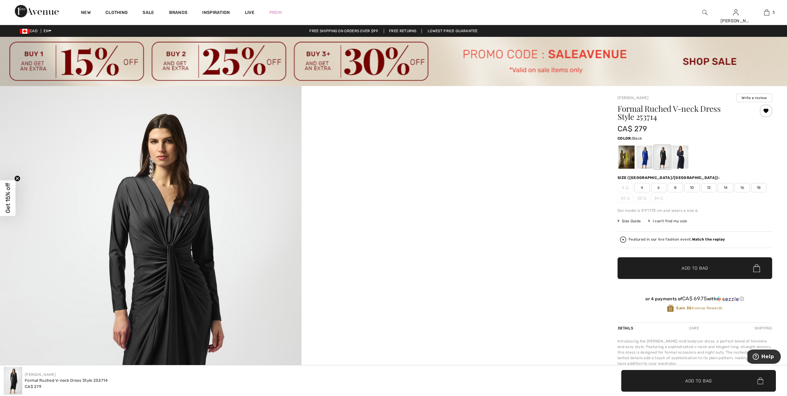
click at [659, 154] on div at bounding box center [662, 156] width 16 height 23
click at [760, 186] on span "18" at bounding box center [758, 187] width 15 height 9
click at [703, 268] on span "Add to Bag" at bounding box center [695, 268] width 27 height 6
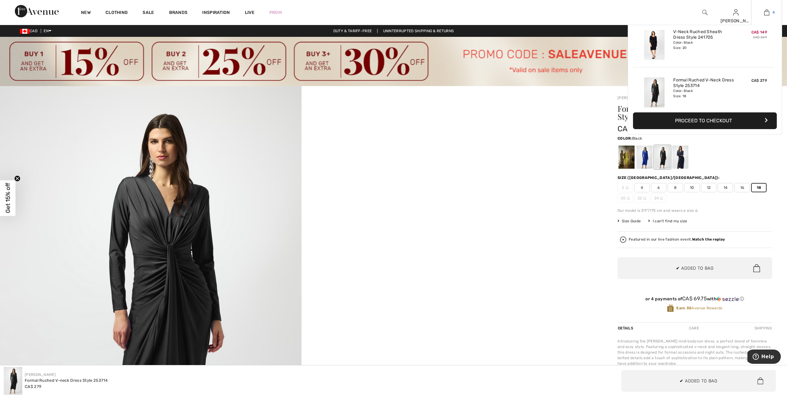
scroll to position [116, 0]
click at [767, 14] on img at bounding box center [766, 12] width 5 height 7
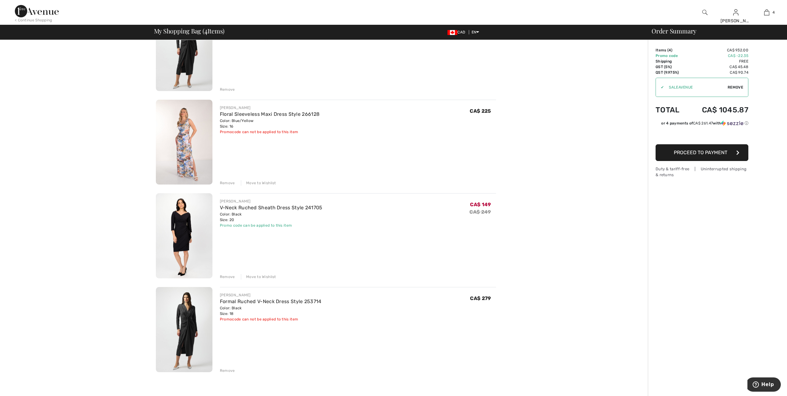
scroll to position [85, 0]
click at [225, 369] on div "Remove" at bounding box center [227, 370] width 15 height 6
click at [226, 369] on div "Remove" at bounding box center [227, 370] width 15 height 6
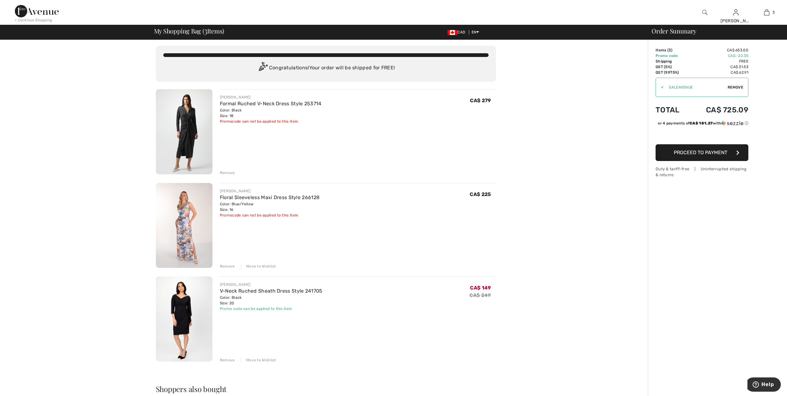
scroll to position [0, 0]
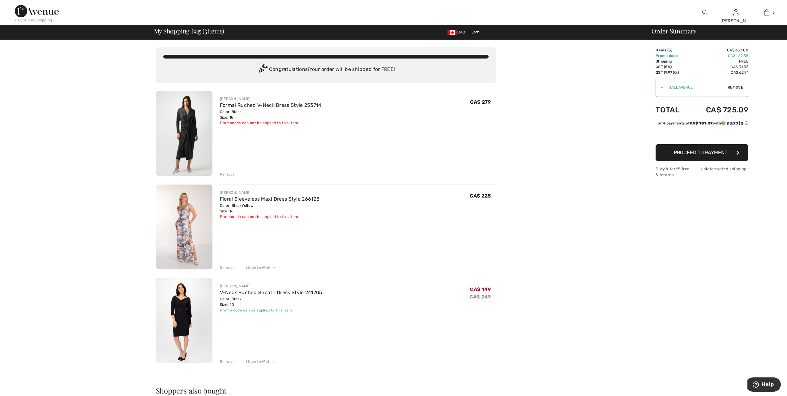
click at [188, 240] on img at bounding box center [184, 226] width 57 height 85
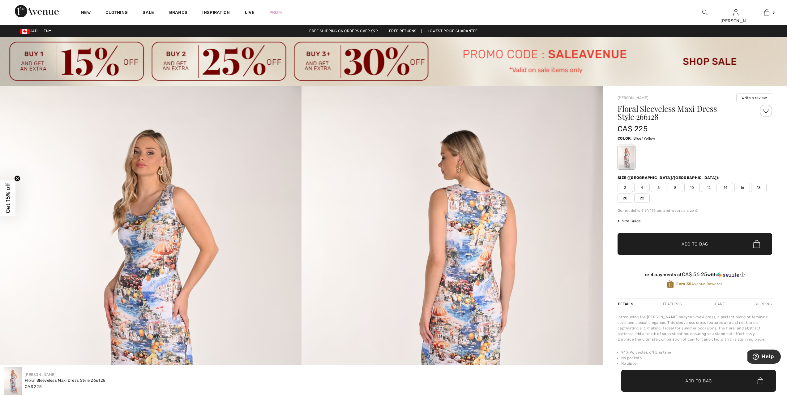
click at [766, 109] on div at bounding box center [766, 111] width 12 height 12
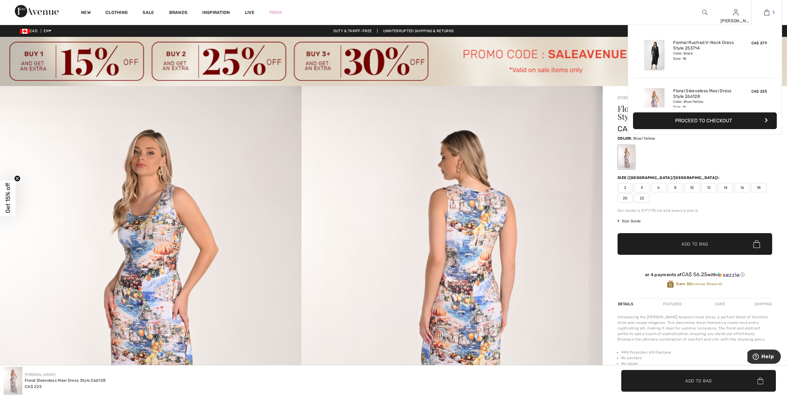
click at [768, 14] on img at bounding box center [766, 12] width 5 height 7
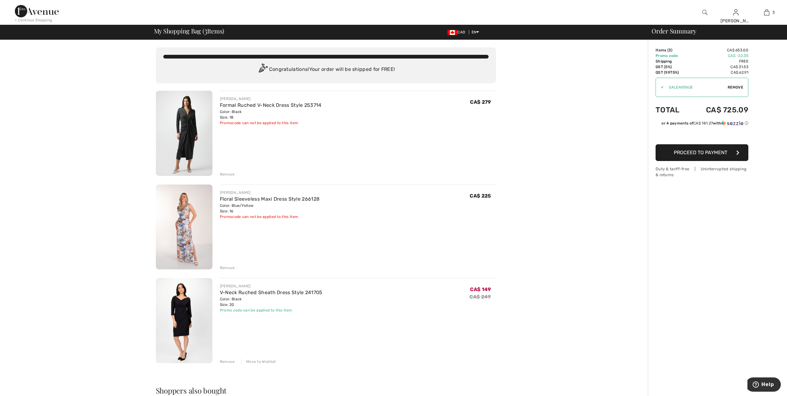
click at [224, 266] on div "Remove" at bounding box center [227, 268] width 15 height 6
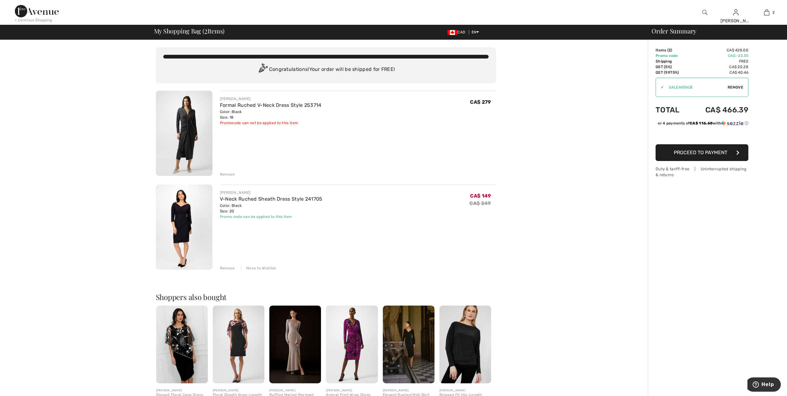
click at [272, 30] on div "My Shopping Bag ( 2 Items) CAD EN English Français" at bounding box center [324, 32] width 340 height 9
click at [716, 151] on span "Proceed to Payment" at bounding box center [701, 152] width 54 height 6
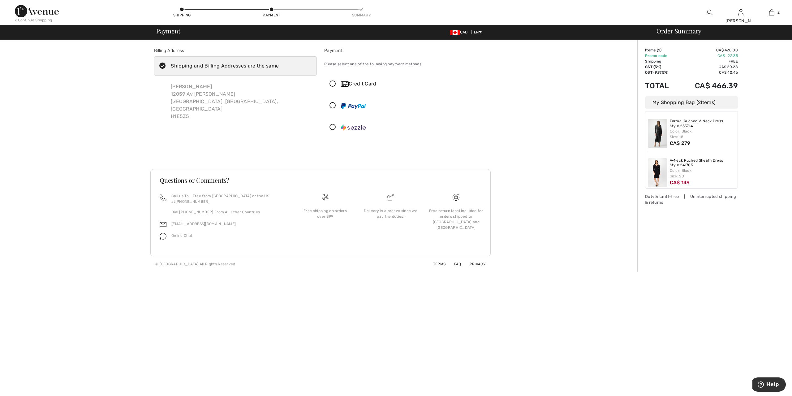
click at [333, 127] on icon at bounding box center [332, 127] width 16 height 6
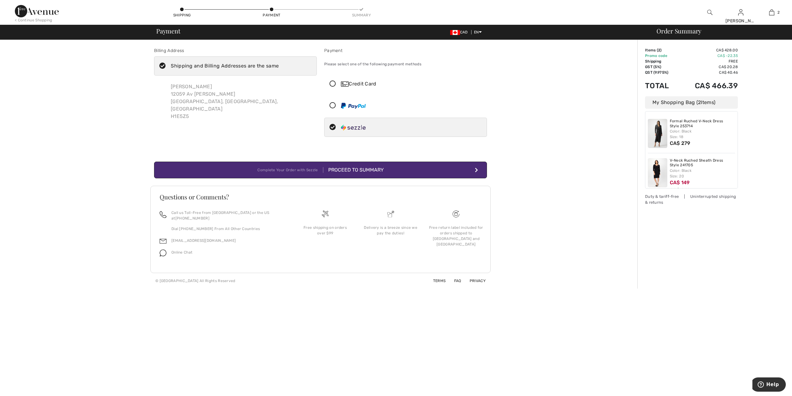
click at [339, 169] on div "Proceed to Summary" at bounding box center [353, 169] width 60 height 7
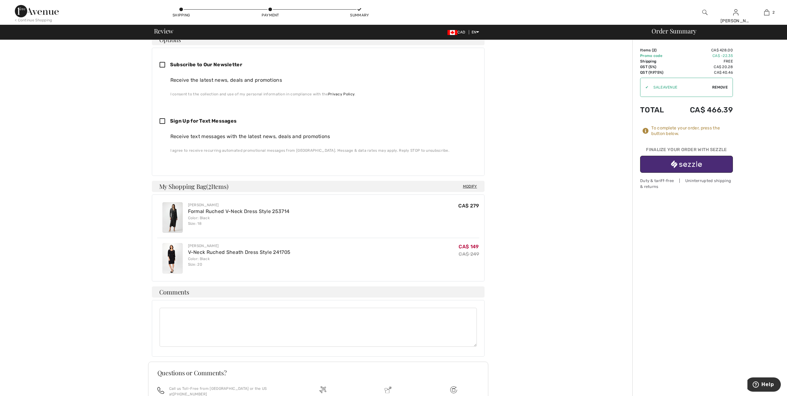
scroll to position [224, 0]
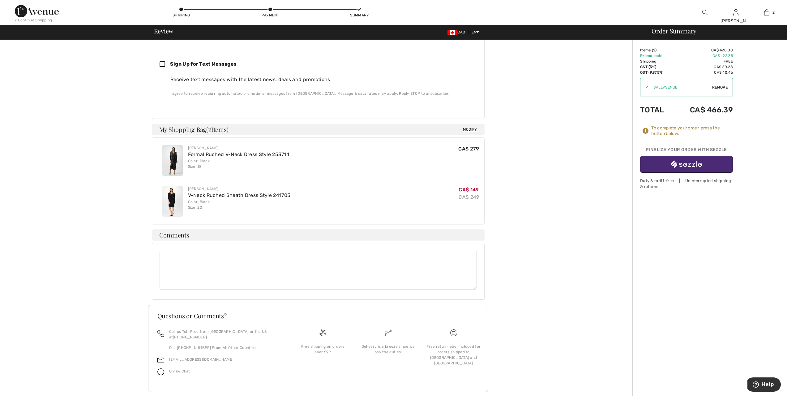
click at [175, 158] on img at bounding box center [172, 160] width 20 height 31
click at [171, 193] on img at bounding box center [172, 201] width 20 height 31
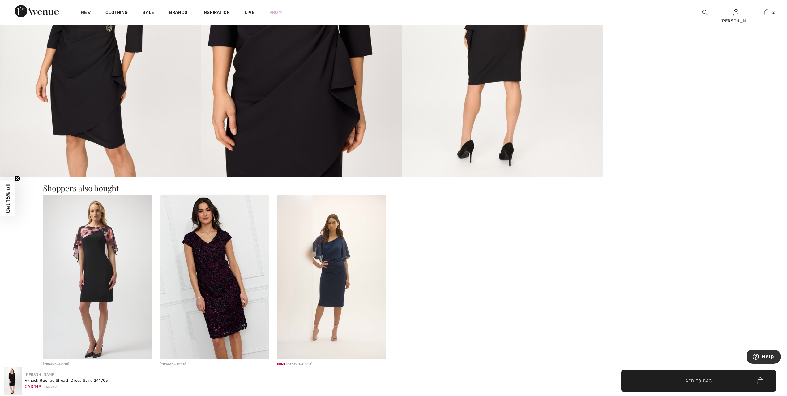
scroll to position [665, 0]
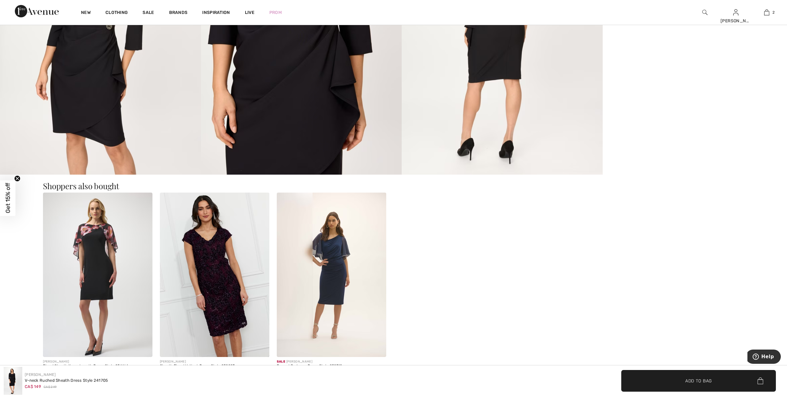
click at [201, 259] on img at bounding box center [214, 274] width 109 height 164
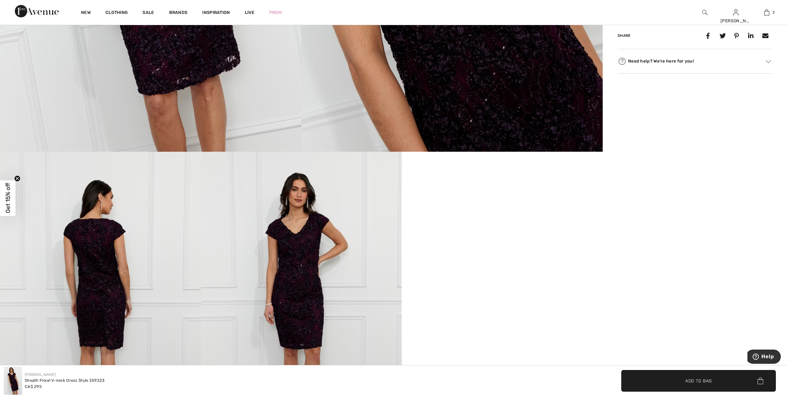
scroll to position [425, 0]
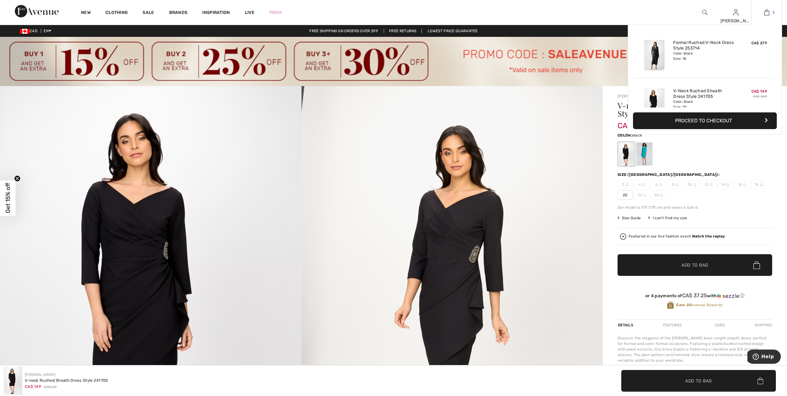
click at [767, 12] on img at bounding box center [766, 12] width 5 height 7
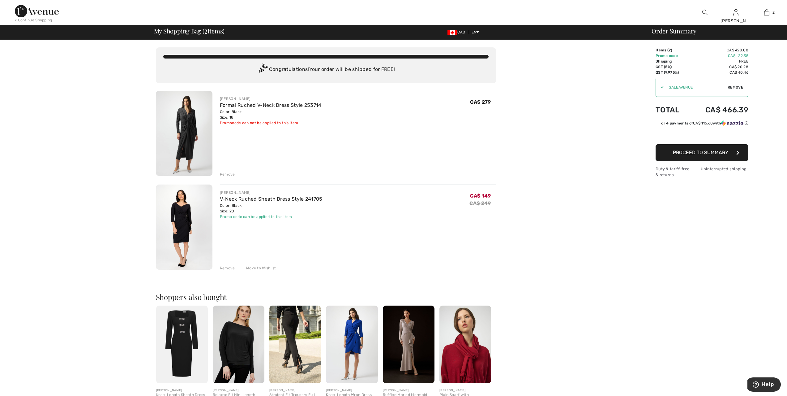
click at [720, 150] on span "Proceed to Summary" at bounding box center [700, 152] width 55 height 6
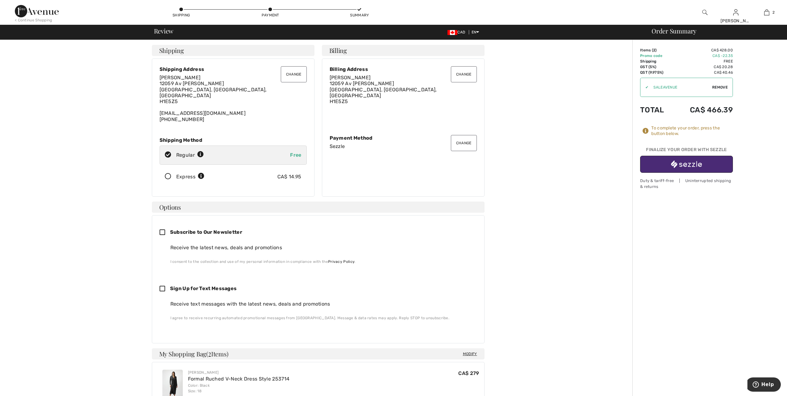
click at [684, 164] on img "button" at bounding box center [686, 164] width 31 height 8
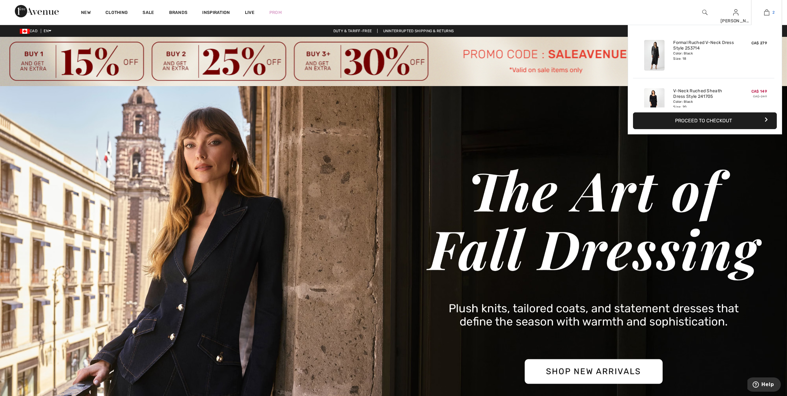
click at [768, 12] on img at bounding box center [766, 12] width 5 height 7
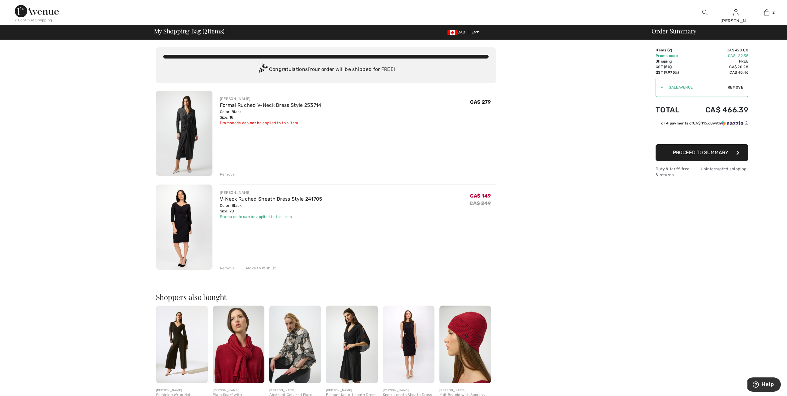
click at [685, 152] on span "Proceed to Summary" at bounding box center [700, 152] width 55 height 6
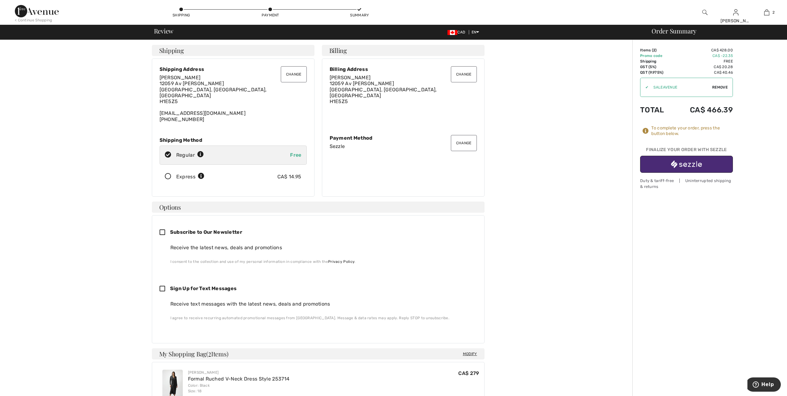
click at [691, 165] on img "button" at bounding box center [686, 164] width 31 height 8
click at [772, 386] on span "Help" at bounding box center [767, 384] width 13 height 6
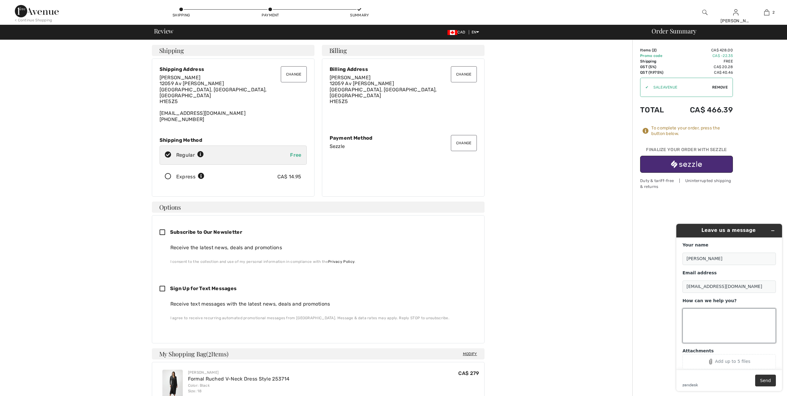
click at [694, 324] on textarea "How can we help you?" at bounding box center [729, 325] width 93 height 35
type textarea "hello I am trying to complete a sale with sezzle however its not working"
click at [704, 71] on td "CA$ 40.46" at bounding box center [703, 73] width 60 height 6
click at [272, 10] on icon at bounding box center [270, 10] width 4 height 4
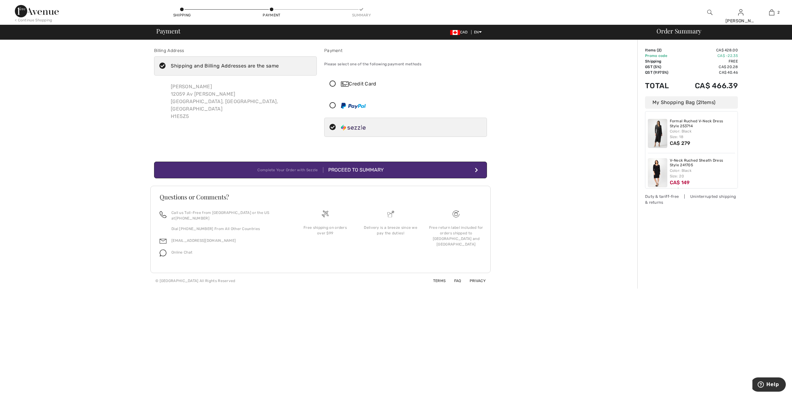
click at [360, 169] on div "Proceed to Summary" at bounding box center [353, 169] width 60 height 7
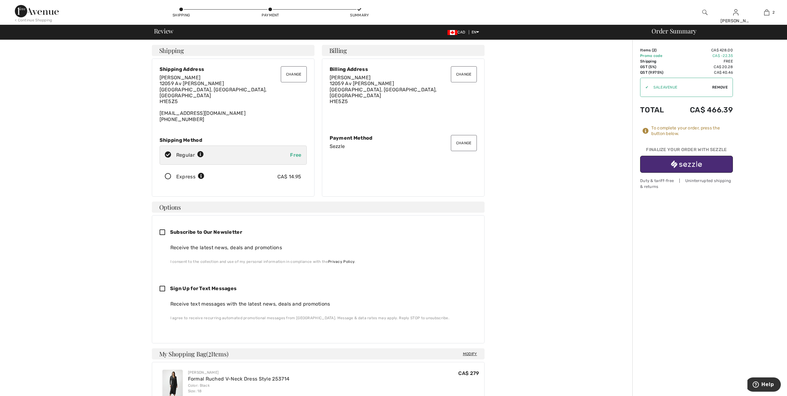
click at [684, 163] on img "button" at bounding box center [686, 164] width 31 height 8
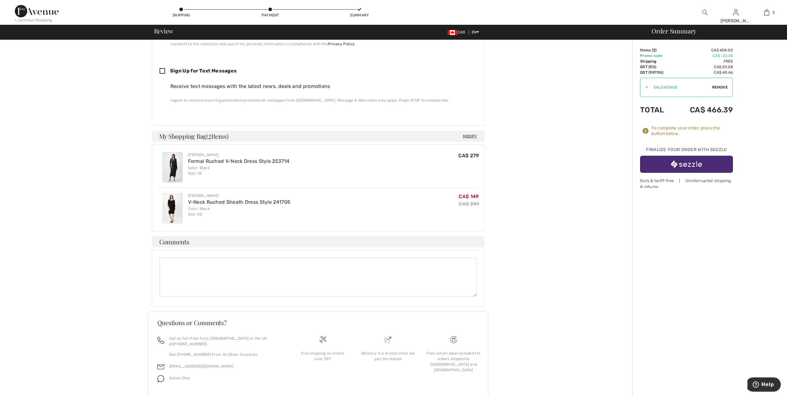
scroll to position [224, 0]
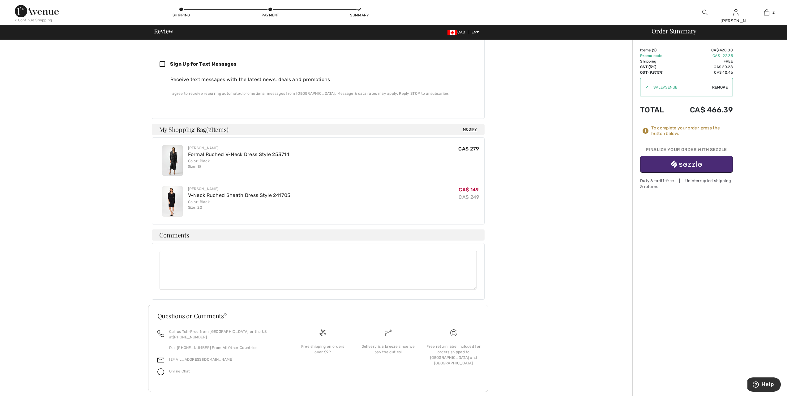
click at [654, 131] on div "To complete your order, press the button below." at bounding box center [692, 130] width 82 height 11
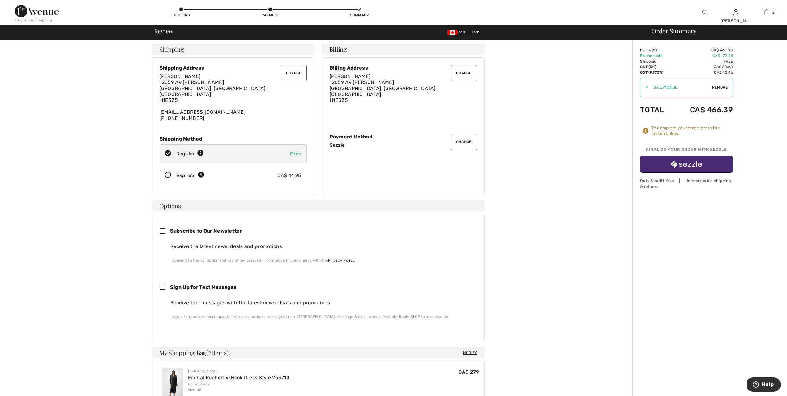
scroll to position [0, 0]
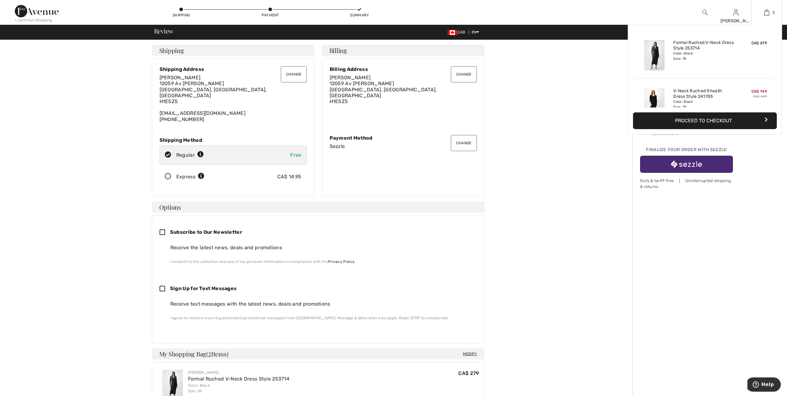
click at [726, 121] on button "Proceed to Checkout" at bounding box center [705, 120] width 144 height 17
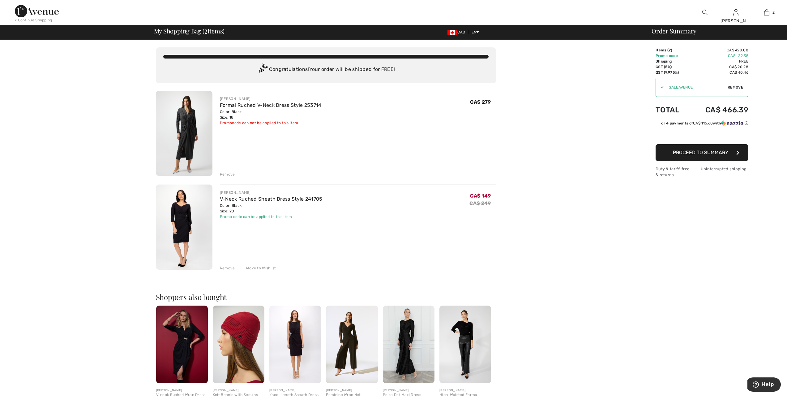
click at [707, 153] on span "Proceed to Summary" at bounding box center [700, 152] width 55 height 6
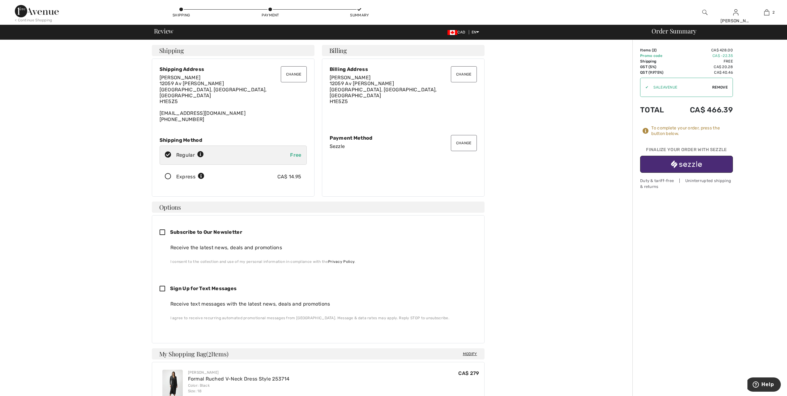
click at [397, 152] on div "Change Billing Address [PERSON_NAME] [STREET_ADDRESS][PERSON_NAME] Change Payme…" at bounding box center [403, 127] width 163 height 138
click at [697, 164] on img "button" at bounding box center [686, 164] width 31 height 8
click at [690, 163] on img "button" at bounding box center [686, 164] width 31 height 8
click at [462, 139] on button "Change" at bounding box center [464, 143] width 26 height 16
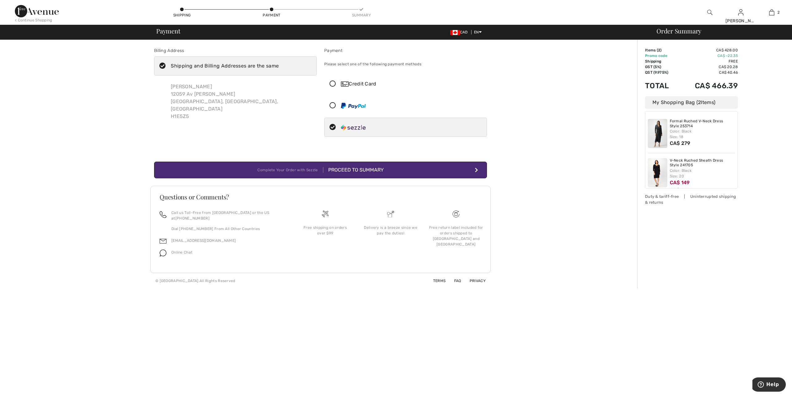
click at [347, 128] on img at bounding box center [353, 127] width 25 height 6
radio input "true"
click at [659, 138] on img at bounding box center [657, 133] width 19 height 29
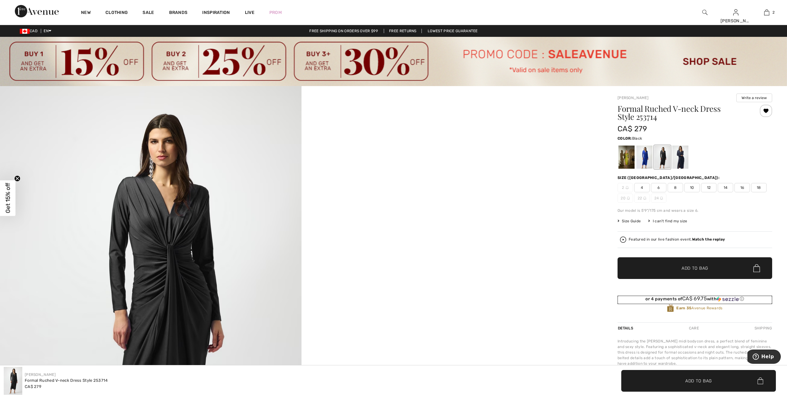
click at [712, 299] on div "or 4 payments of CA$ 69.75 with ⓘ" at bounding box center [695, 298] width 155 height 6
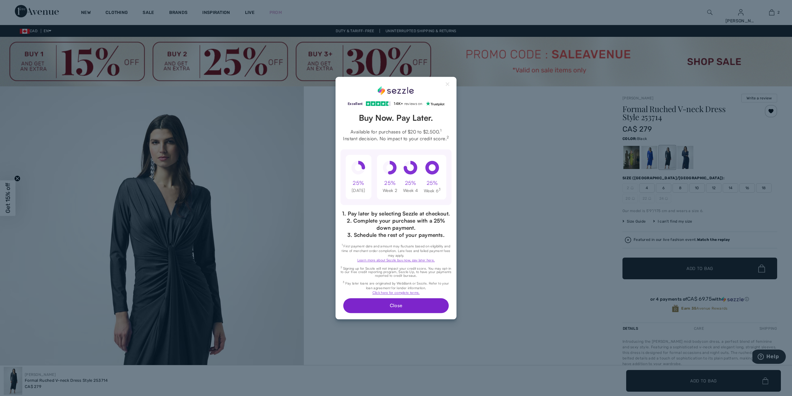
click at [398, 304] on button "Close" at bounding box center [395, 305] width 105 height 15
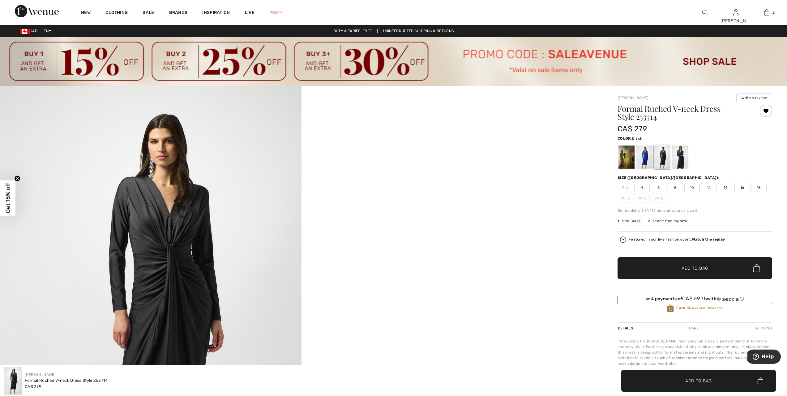
click at [696, 298] on span "CA$ 69.75" at bounding box center [694, 298] width 25 height 6
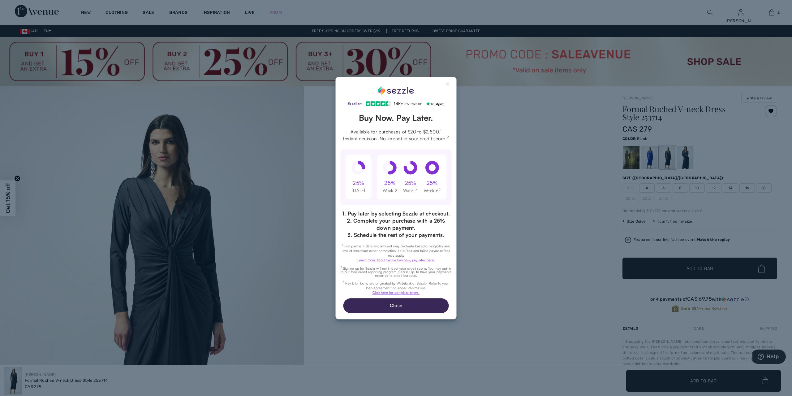
click at [354, 179] on div "25%" at bounding box center [358, 182] width 11 height 7
click at [384, 120] on header "Buy Now. Pay Later." at bounding box center [395, 117] width 111 height 11
click at [473, 187] on div "Excellent 4.3 out of 5 star rating on Trustpilot 1" at bounding box center [396, 198] width 792 height 396
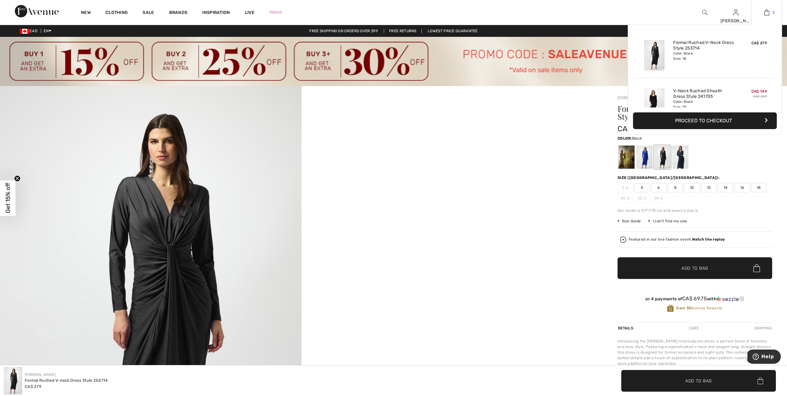
click at [769, 12] on img at bounding box center [766, 12] width 5 height 7
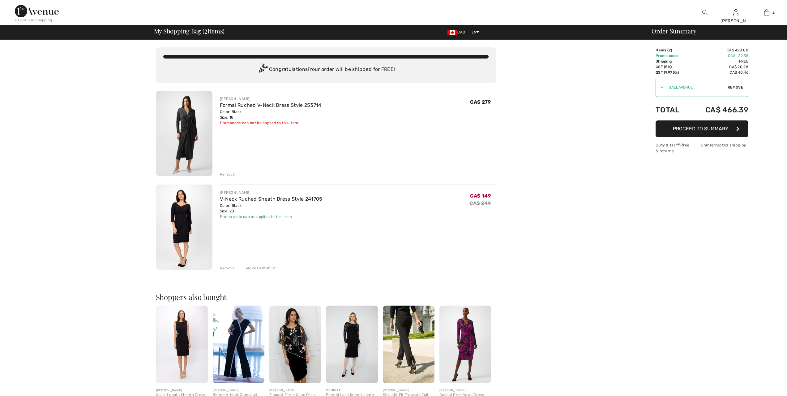
checkbox input "true"
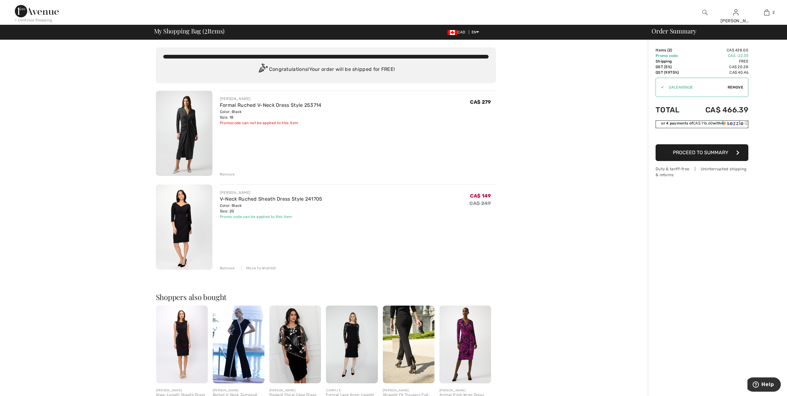
click at [715, 122] on div "or 4 payments of CA$ 116.60 with ⓘ" at bounding box center [704, 123] width 87 height 6
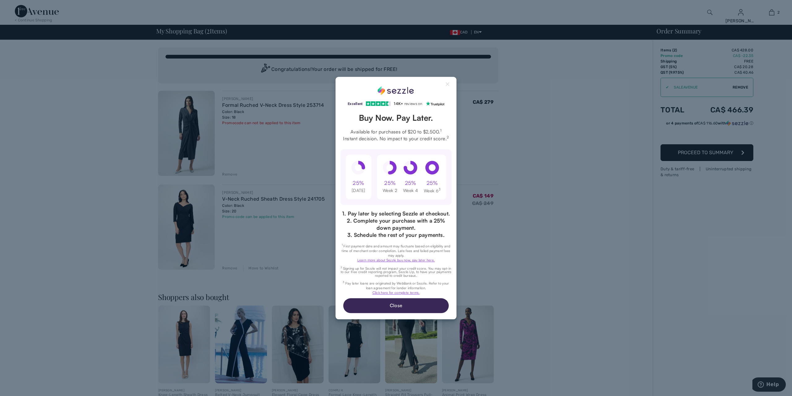
click at [397, 121] on header "Buy Now. Pay Later." at bounding box center [395, 117] width 111 height 11
click at [705, 153] on div "Excellent 4.3 out of 5 star rating on Trustpilot 1" at bounding box center [396, 198] width 792 height 396
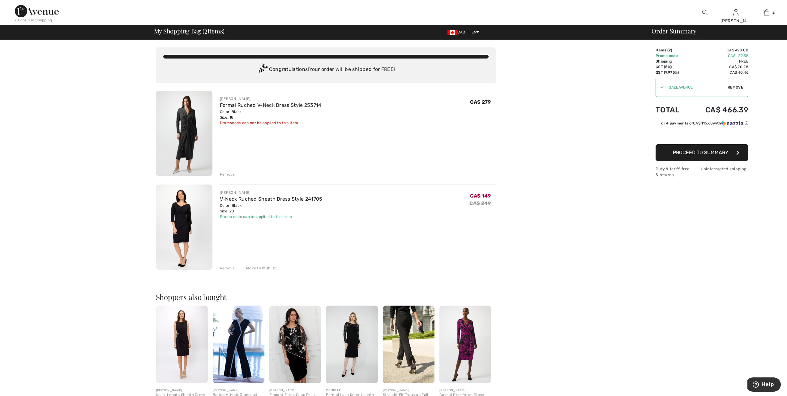
click at [705, 153] on span "Proceed to Summary" at bounding box center [700, 152] width 55 height 6
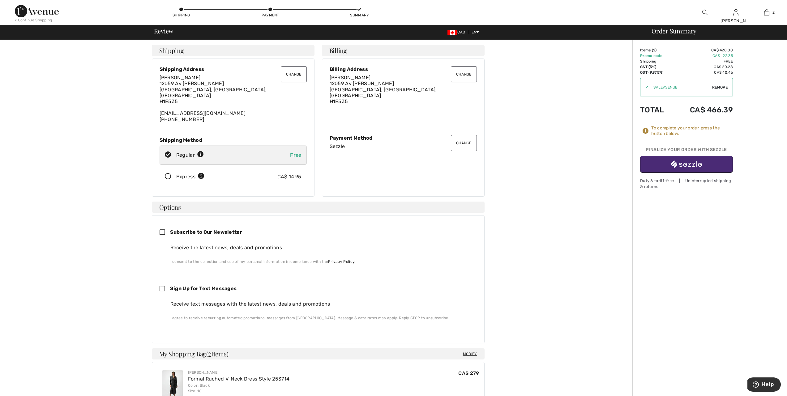
click at [693, 162] on img "button" at bounding box center [686, 164] width 31 height 8
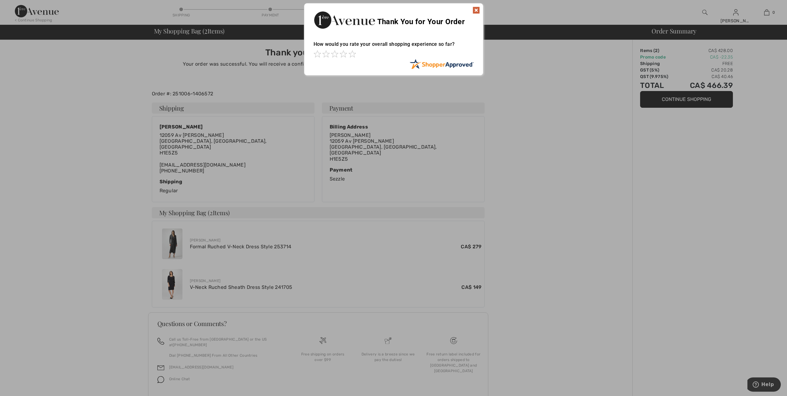
click at [476, 7] on img at bounding box center [476, 9] width 7 height 7
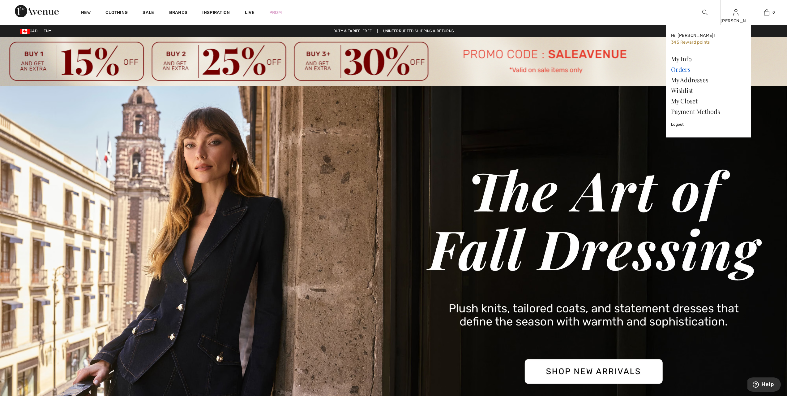
click at [689, 69] on link "Orders" at bounding box center [708, 69] width 75 height 11
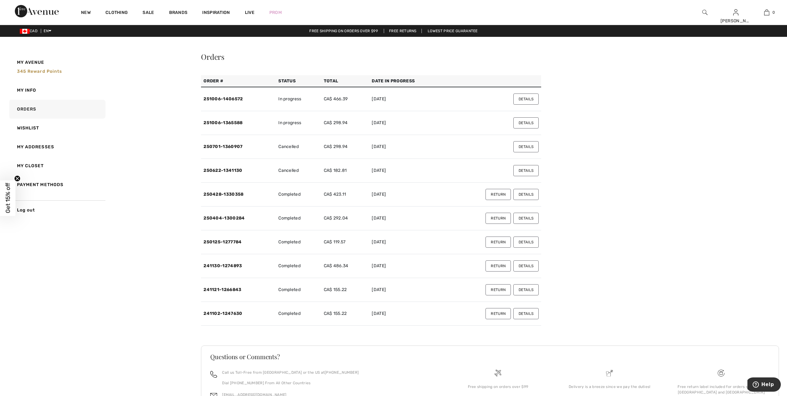
click at [524, 122] on button "Details" at bounding box center [525, 122] width 25 height 11
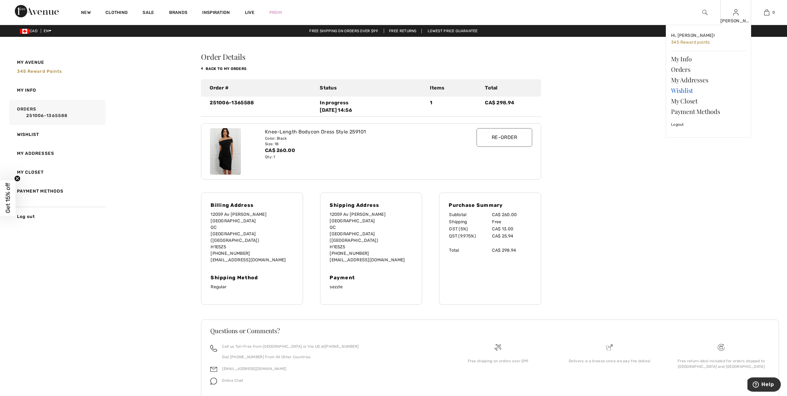
click at [688, 91] on link "Wishlist" at bounding box center [708, 90] width 75 height 11
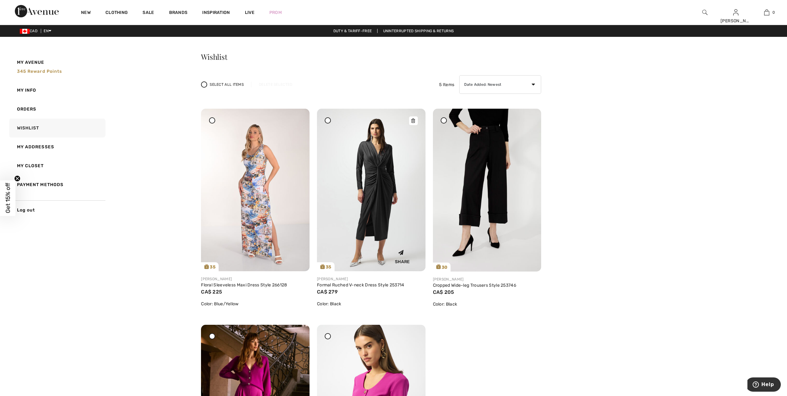
click at [413, 120] on icon at bounding box center [413, 120] width 4 height 4
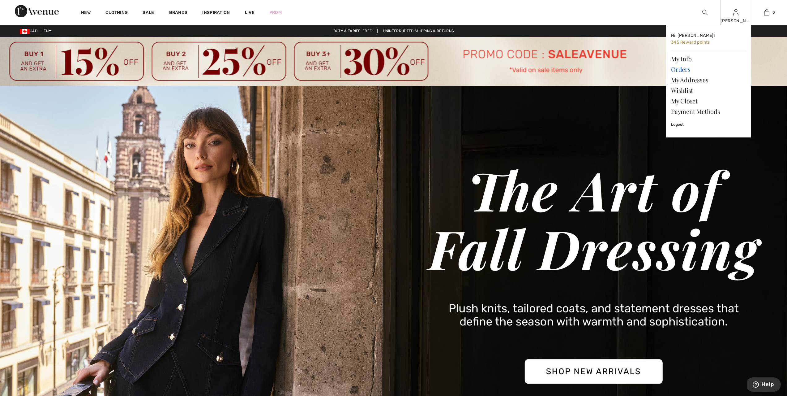
click at [682, 69] on link "Orders" at bounding box center [708, 69] width 75 height 11
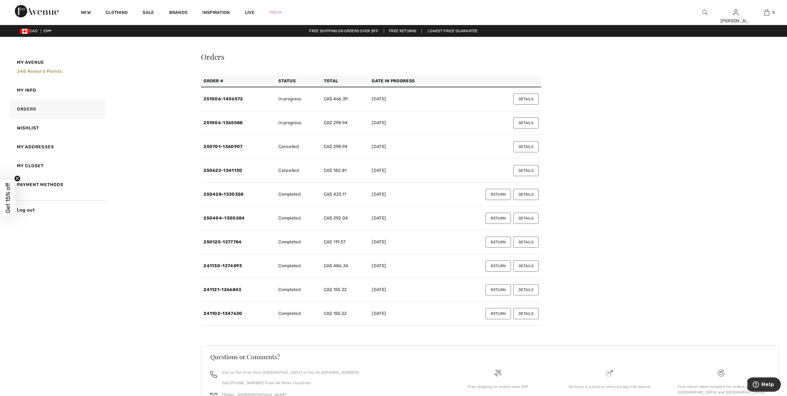
click at [523, 99] on button "Details" at bounding box center [525, 98] width 25 height 11
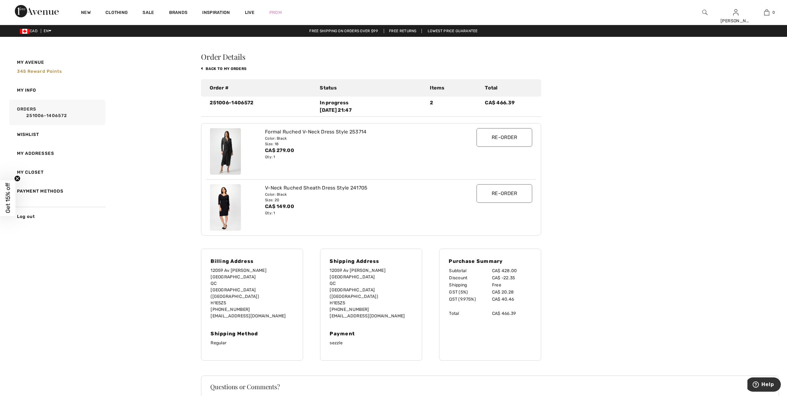
click at [225, 211] on img at bounding box center [225, 207] width 31 height 46
click at [232, 145] on img at bounding box center [225, 151] width 31 height 46
